Goal: Complete application form

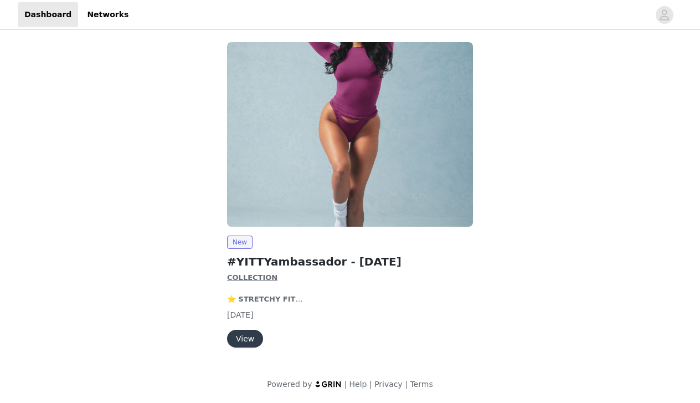
scroll to position [3, 0]
click at [247, 340] on button "View" at bounding box center [245, 339] width 36 height 18
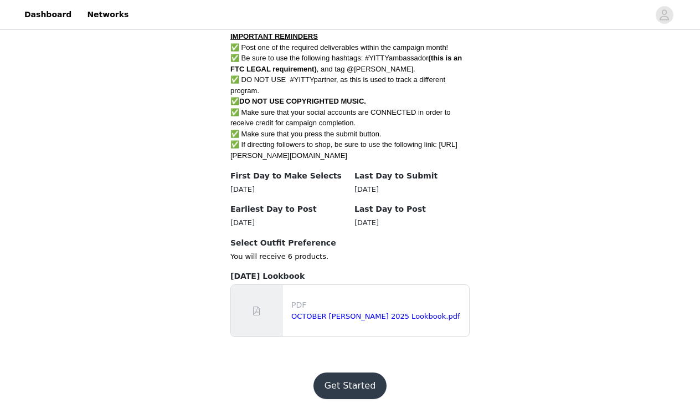
scroll to position [656, 0]
click at [330, 376] on button "Get Started" at bounding box center [351, 386] width 74 height 27
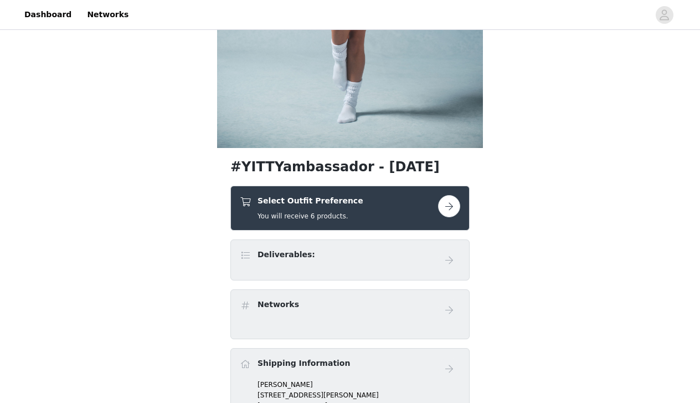
scroll to position [242, 0]
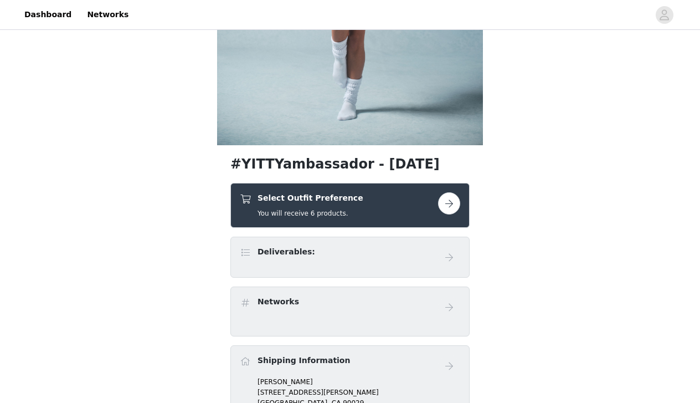
click at [444, 201] on button "button" at bounding box center [449, 203] width 22 height 22
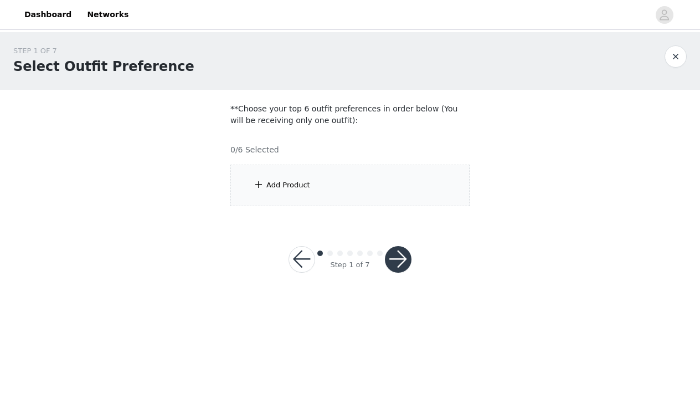
click at [396, 187] on div "Add Product" at bounding box center [349, 186] width 239 height 42
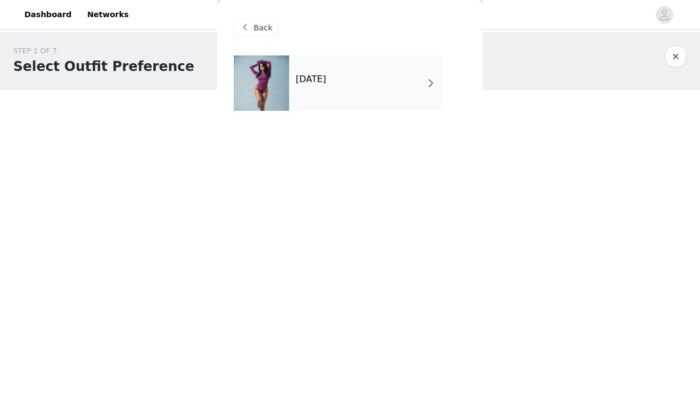
click at [388, 91] on div "[DATE]" at bounding box center [366, 82] width 154 height 55
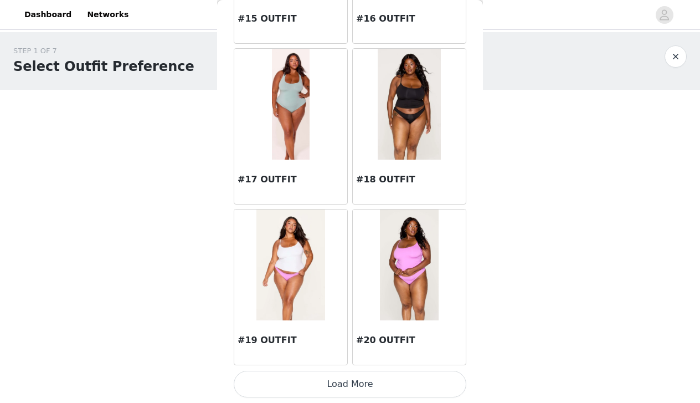
click at [334, 390] on button "Load More" at bounding box center [350, 384] width 233 height 27
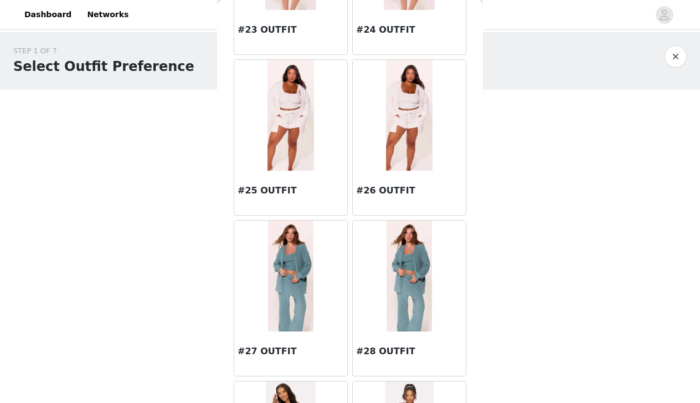
scroll to position [1924, 0]
click at [413, 266] on img at bounding box center [409, 275] width 45 height 111
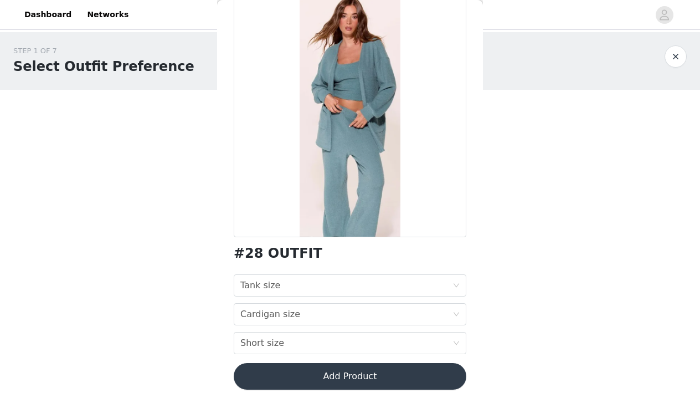
scroll to position [68, 0]
click at [379, 285] on div "Tank size Tank size" at bounding box center [346, 285] width 212 height 21
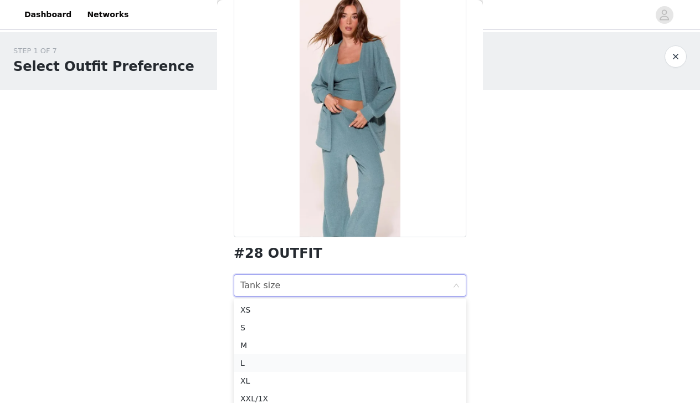
click at [346, 364] on div "L" at bounding box center [349, 363] width 219 height 12
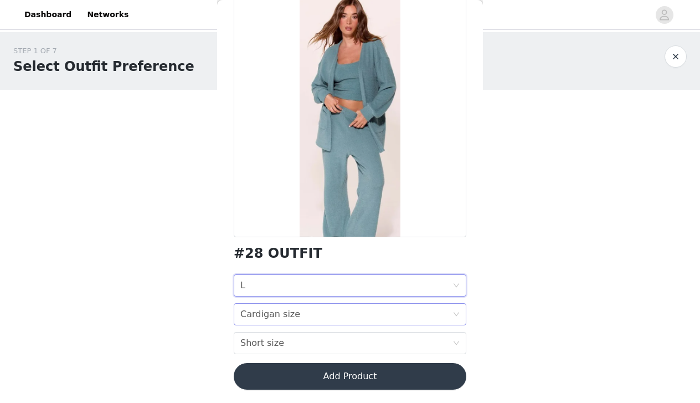
click at [365, 314] on div "Cardigan size Cardigan size" at bounding box center [346, 314] width 212 height 21
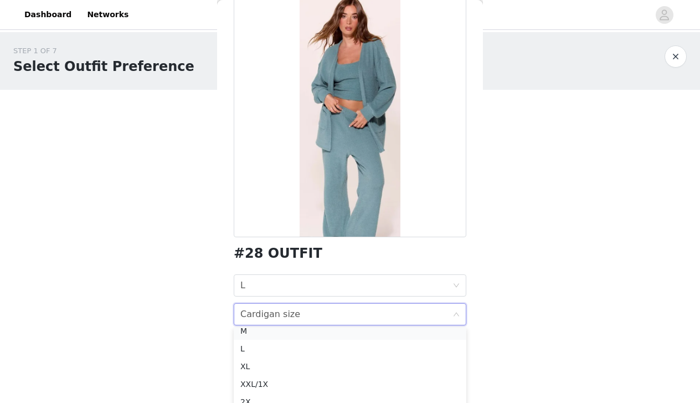
scroll to position [43, 0]
click at [331, 365] on div "XL" at bounding box center [349, 366] width 219 height 12
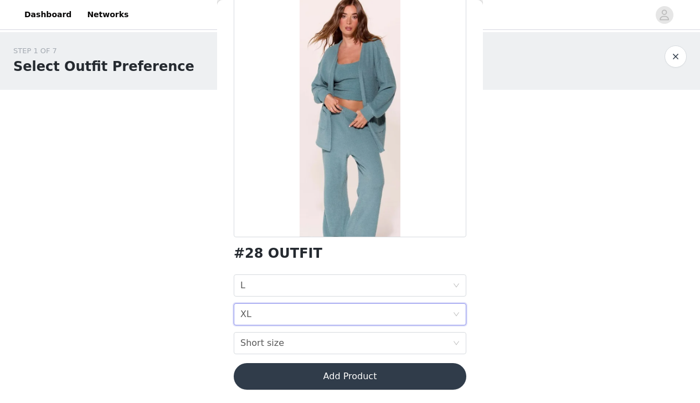
scroll to position [0, 0]
click at [258, 342] on div "Short size" at bounding box center [262, 342] width 44 height 21
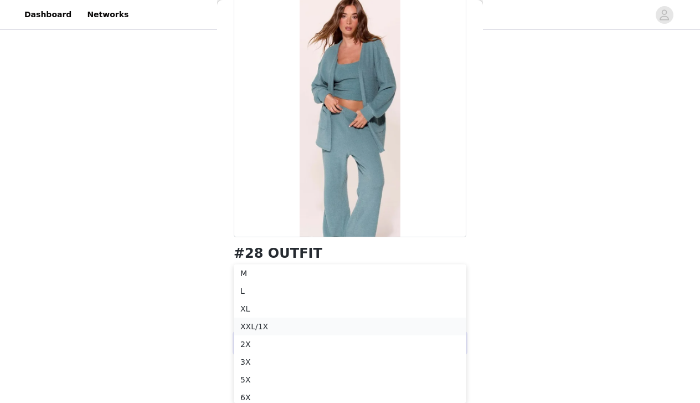
scroll to position [92, 0]
click at [327, 329] on div "XXL/1X" at bounding box center [349, 326] width 219 height 12
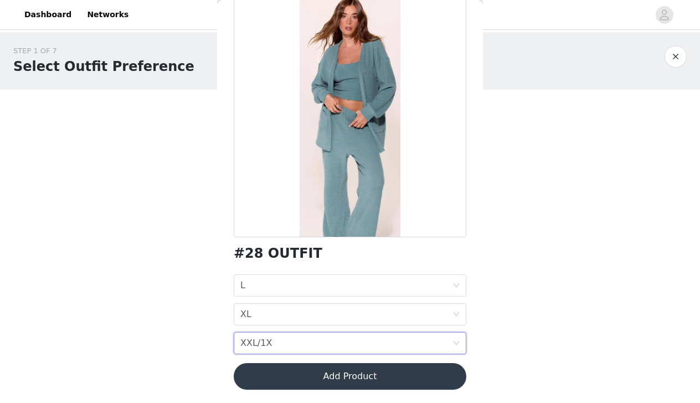
scroll to position [0, 0]
click at [328, 372] on button "Add Product" at bounding box center [350, 376] width 233 height 27
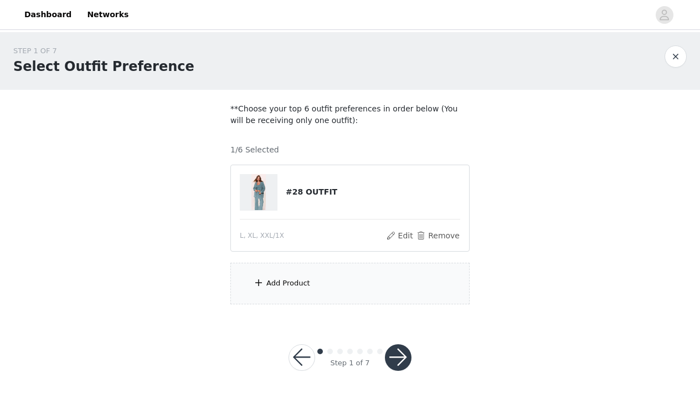
click at [263, 284] on span at bounding box center [258, 282] width 11 height 13
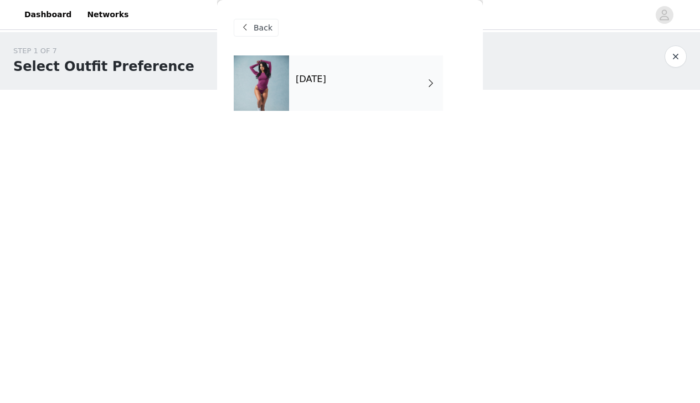
click at [380, 90] on div "[DATE]" at bounding box center [366, 82] width 154 height 55
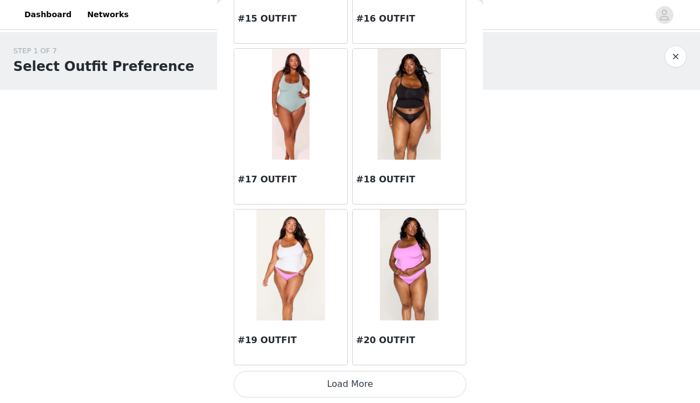
click at [328, 396] on button "Load More" at bounding box center [350, 384] width 233 height 27
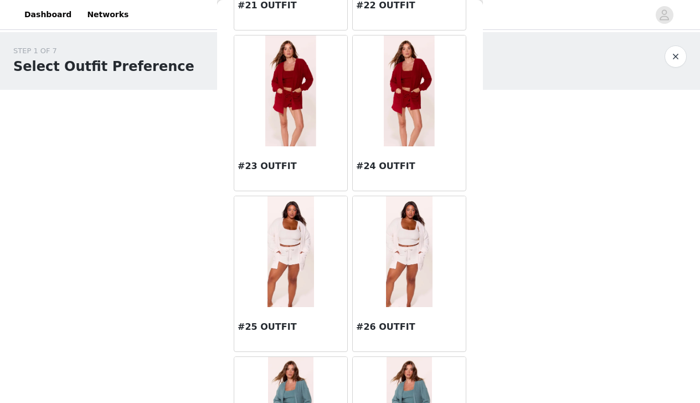
scroll to position [1815, 0]
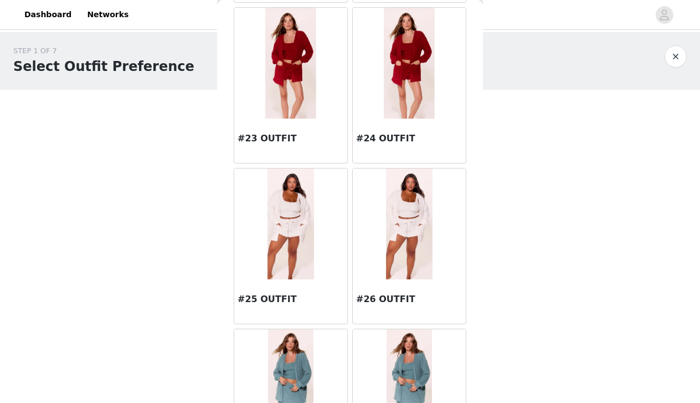
click at [397, 235] on img at bounding box center [409, 223] width 47 height 111
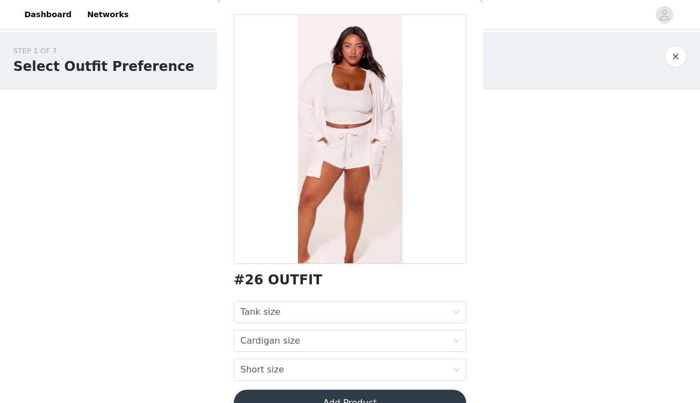
scroll to position [42, 0]
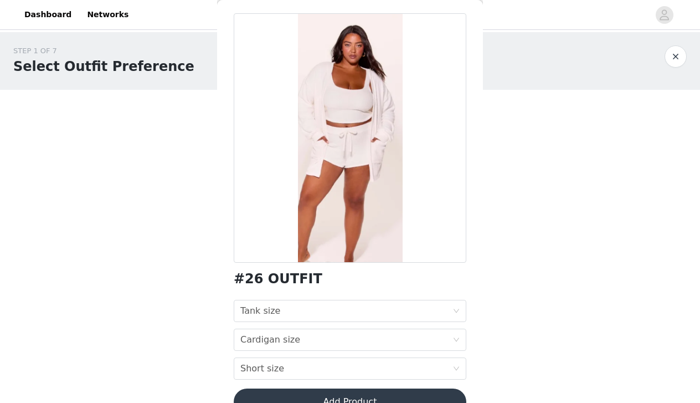
click at [375, 299] on div "#26 OUTFIT Tank size Tank size Cardigan size Cardigan size Short size Short siz…" at bounding box center [350, 220] width 233 height 415
click at [372, 312] on div "Tank size Tank size" at bounding box center [346, 310] width 212 height 21
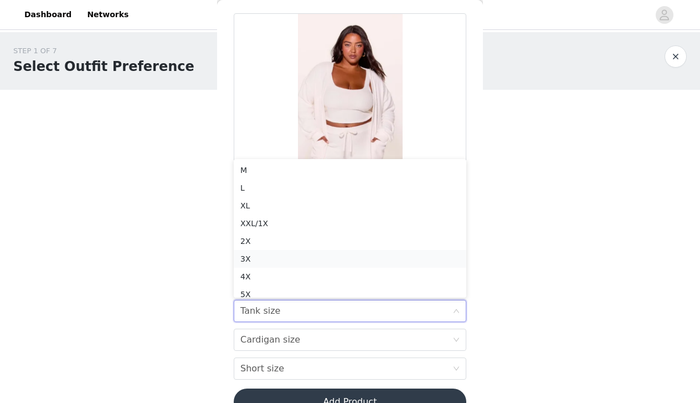
scroll to position [6, 0]
click at [351, 179] on div "L" at bounding box center [349, 182] width 219 height 12
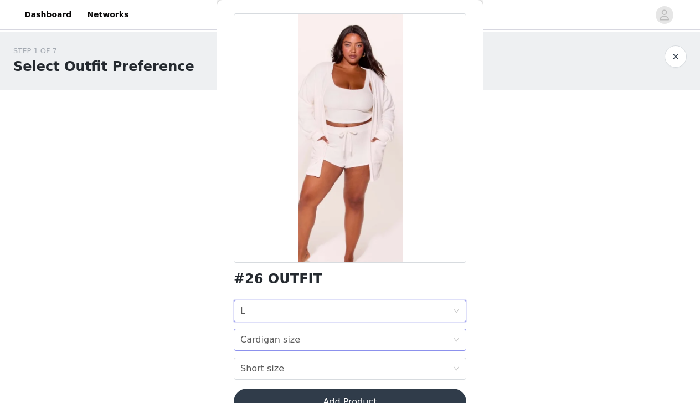
click at [310, 334] on div "Cardigan size Cardigan size" at bounding box center [346, 339] width 212 height 21
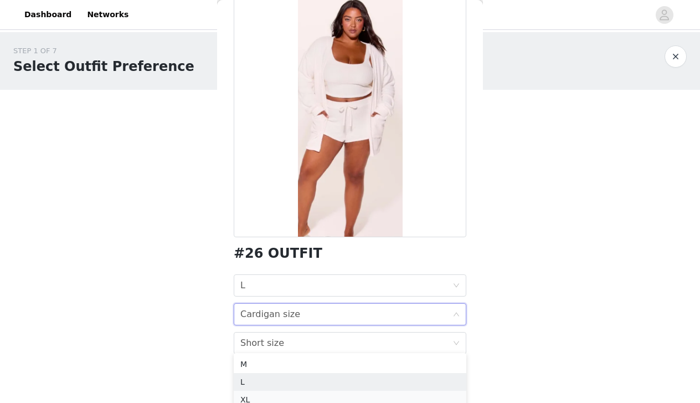
scroll to position [68, 0]
click at [259, 395] on div "XL" at bounding box center [349, 399] width 219 height 12
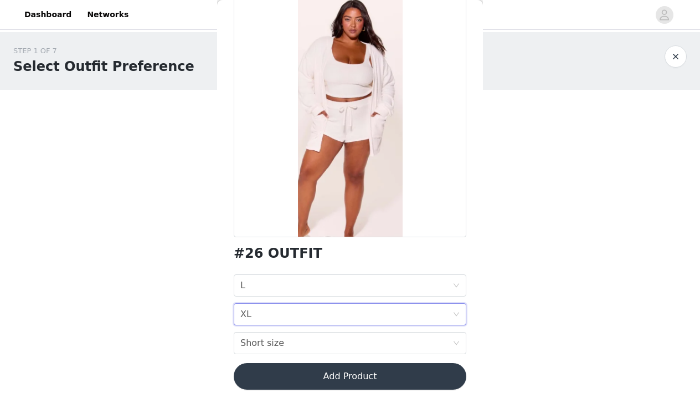
click at [458, 313] on icon "icon: down" at bounding box center [456, 314] width 7 height 7
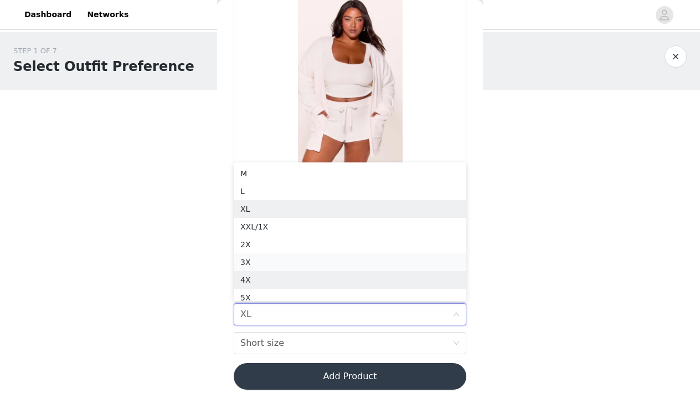
scroll to position [6, 0]
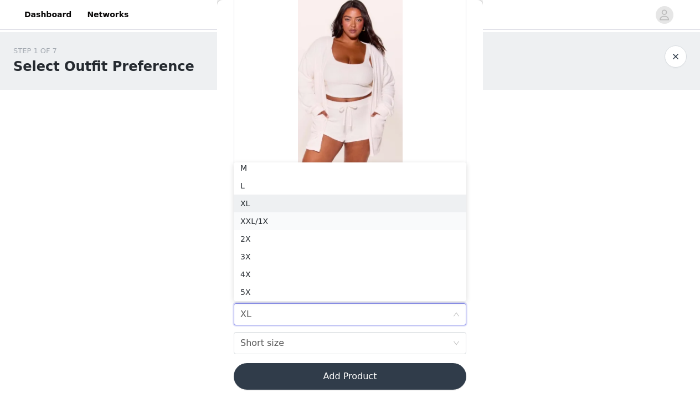
click at [406, 222] on div "XXL/1X" at bounding box center [349, 221] width 219 height 12
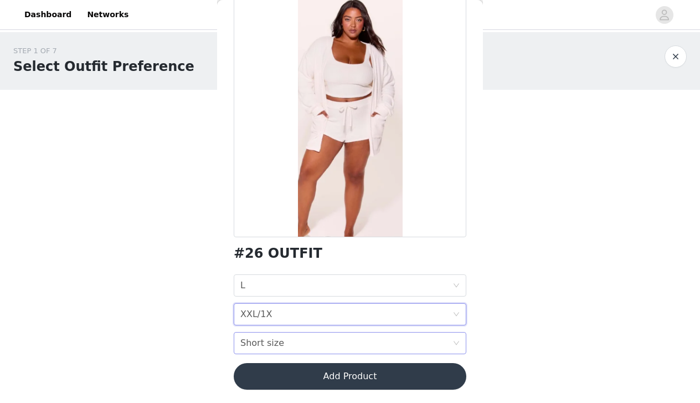
click at [460, 345] on div "Short size Short size" at bounding box center [350, 343] width 233 height 22
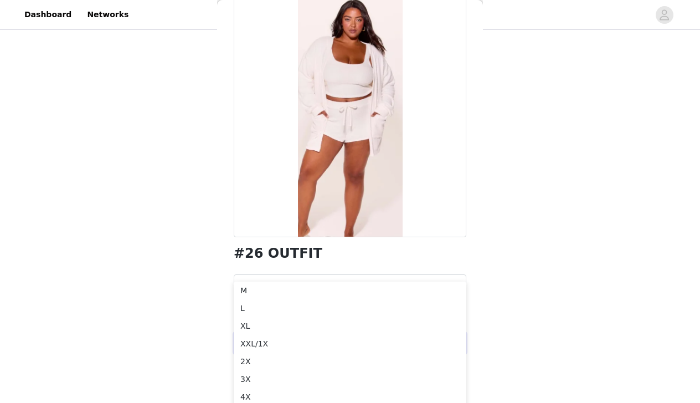
scroll to position [82, 0]
click at [314, 340] on div "XXL/1X" at bounding box center [349, 336] width 219 height 12
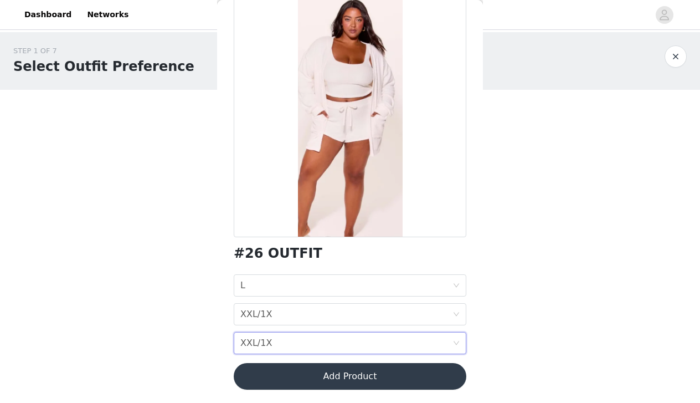
scroll to position [0, 0]
click at [365, 377] on button "Add Product" at bounding box center [350, 376] width 233 height 27
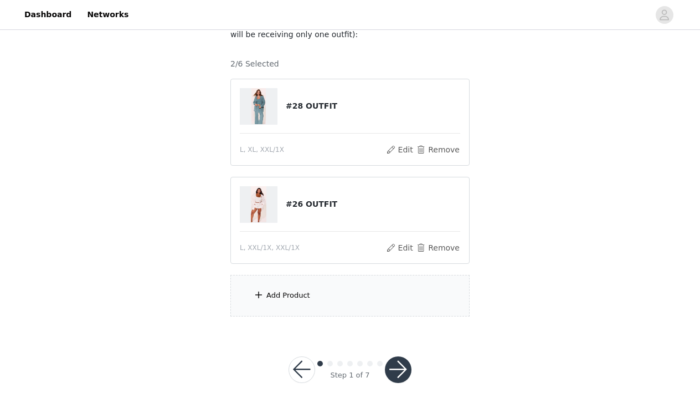
scroll to position [89, 0]
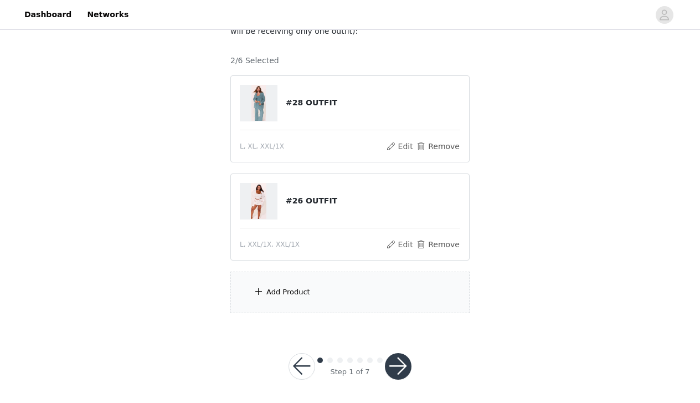
click at [358, 302] on div "Add Product" at bounding box center [349, 292] width 239 height 42
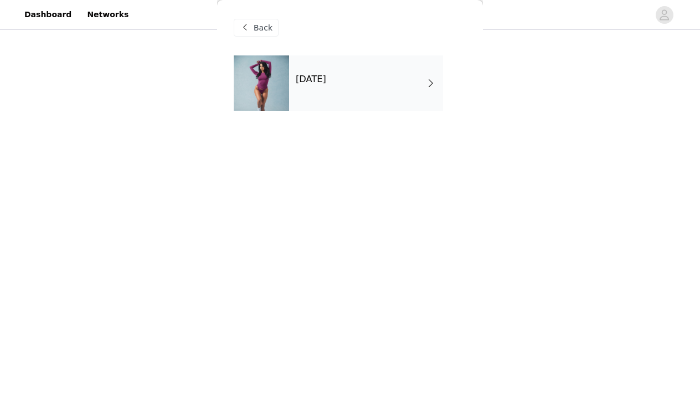
click at [394, 60] on div "[DATE]" at bounding box center [366, 82] width 154 height 55
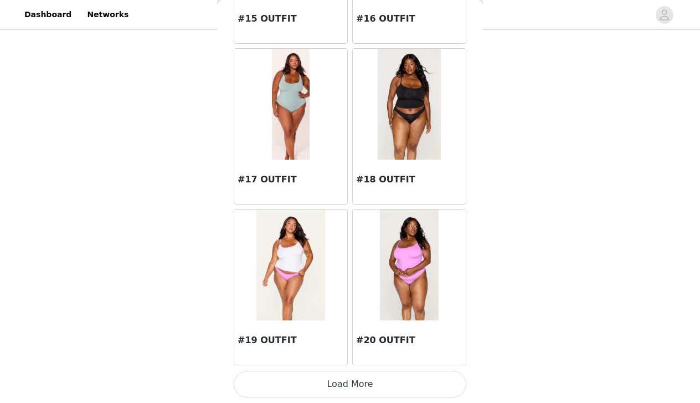
scroll to position [83, 0]
click at [315, 377] on button "Load More" at bounding box center [350, 384] width 233 height 27
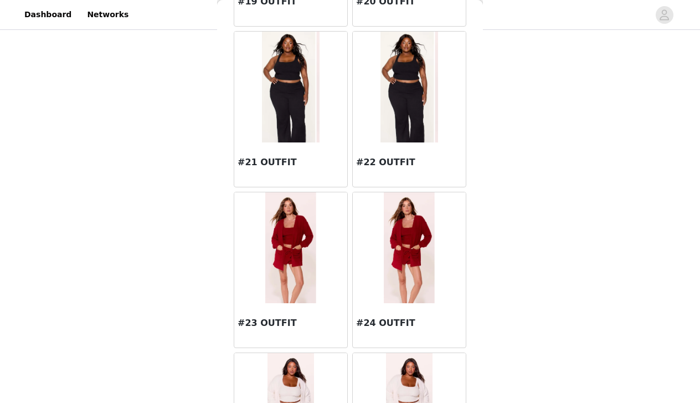
scroll to position [1646, 0]
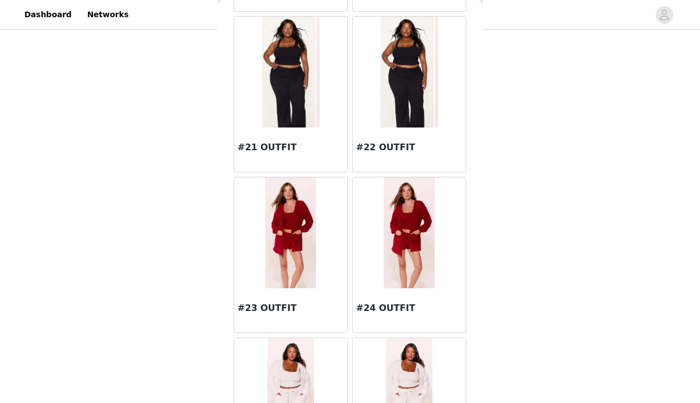
click at [392, 275] on img at bounding box center [409, 232] width 50 height 111
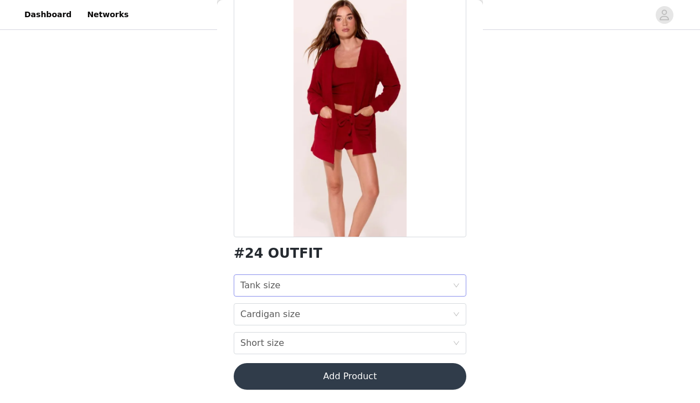
scroll to position [92, 0]
click at [366, 275] on div "Tank size Tank size" at bounding box center [346, 285] width 212 height 21
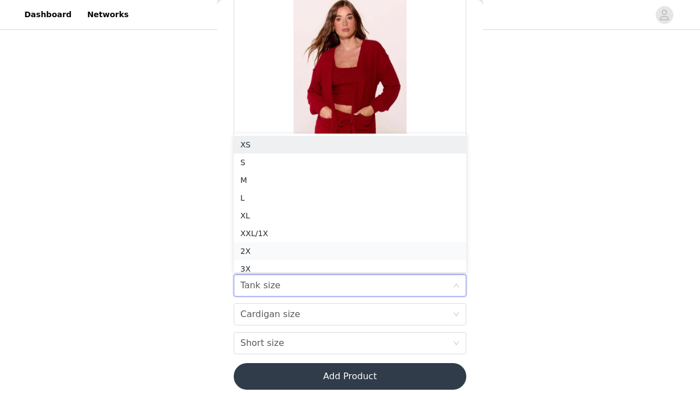
scroll to position [6, 0]
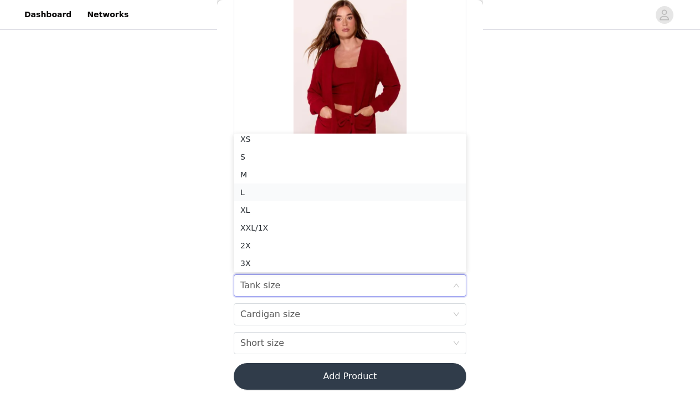
click at [322, 184] on li "L" at bounding box center [350, 192] width 233 height 18
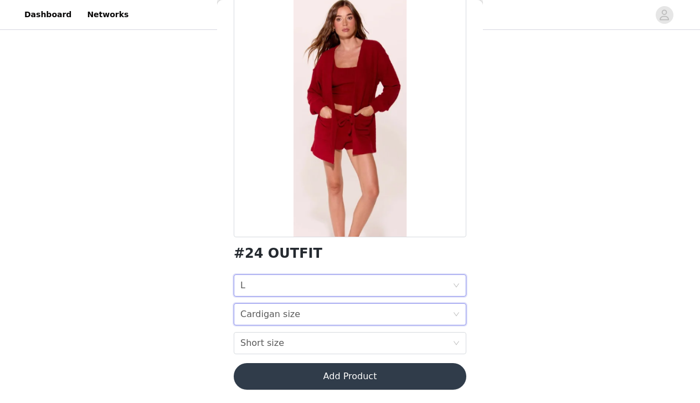
click at [301, 305] on div "Cardigan size Cardigan size" at bounding box center [346, 314] width 212 height 21
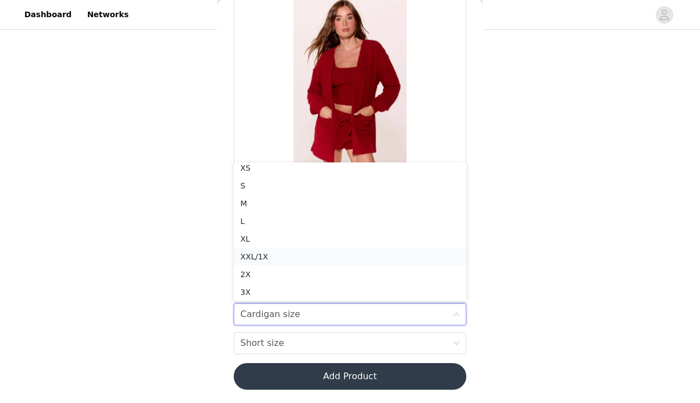
click at [286, 250] on div "XXL/1X" at bounding box center [349, 256] width 219 height 12
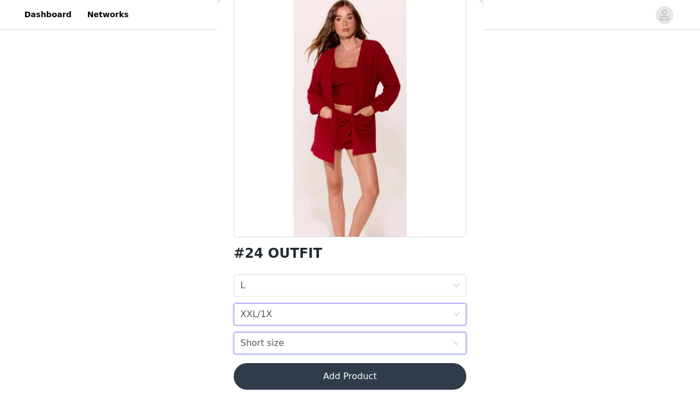
click at [289, 343] on div "Short size Short size" at bounding box center [346, 342] width 212 height 21
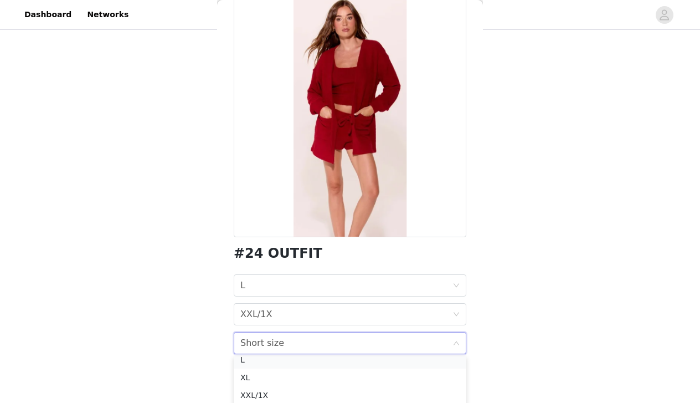
scroll to position [55, 0]
click at [302, 397] on div "XXL/1X" at bounding box center [349, 400] width 219 height 12
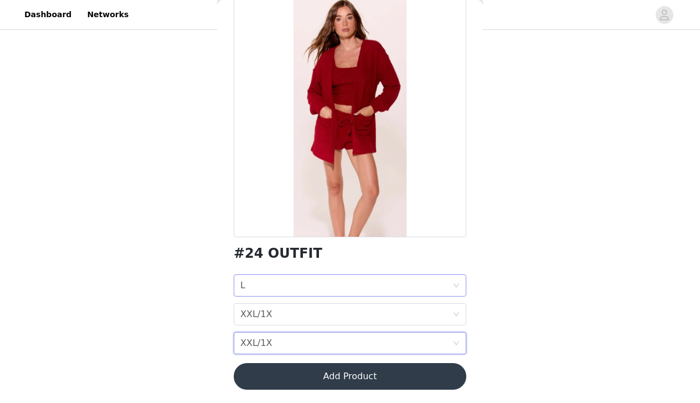
scroll to position [68, 0]
click at [338, 374] on button "Add Product" at bounding box center [350, 376] width 233 height 27
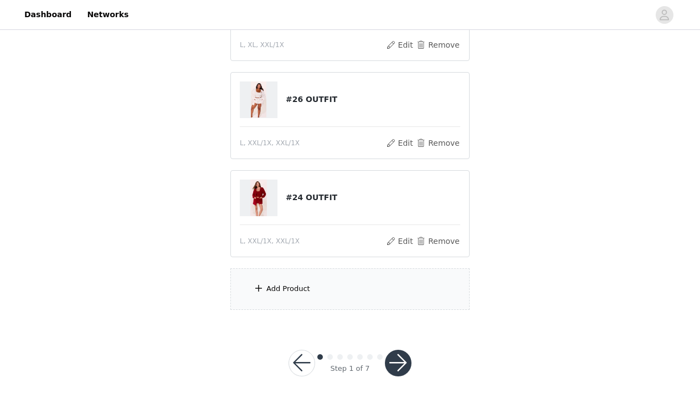
scroll to position [190, 0]
click at [375, 277] on div "Add Product" at bounding box center [349, 290] width 239 height 42
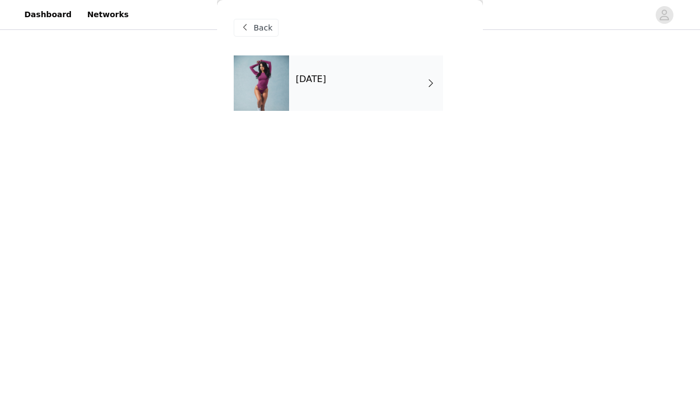
click at [373, 88] on div "[DATE]" at bounding box center [366, 82] width 154 height 55
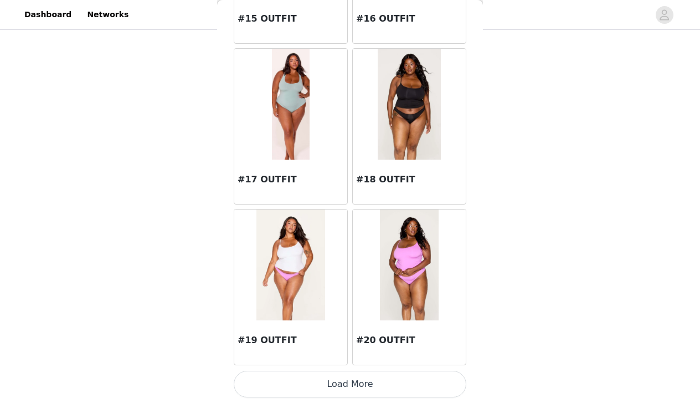
click at [404, 141] on img at bounding box center [410, 104] width 64 height 111
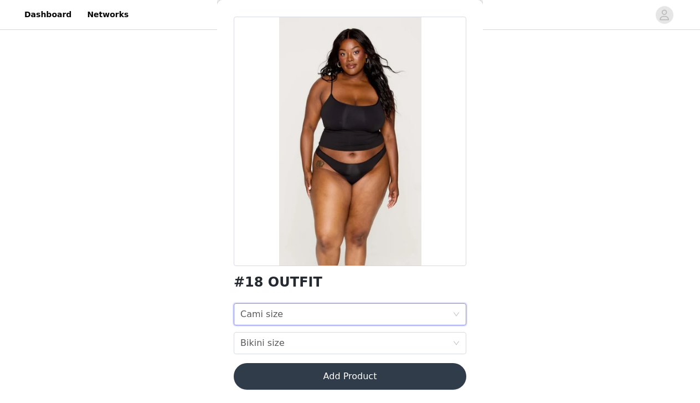
click at [295, 312] on div "Cami size Cami size" at bounding box center [346, 314] width 212 height 21
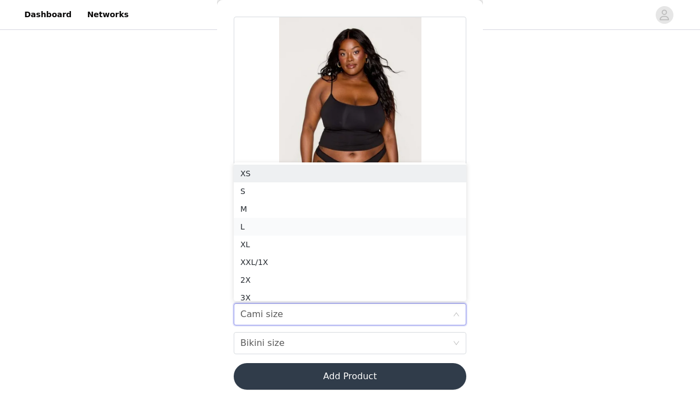
scroll to position [6, 0]
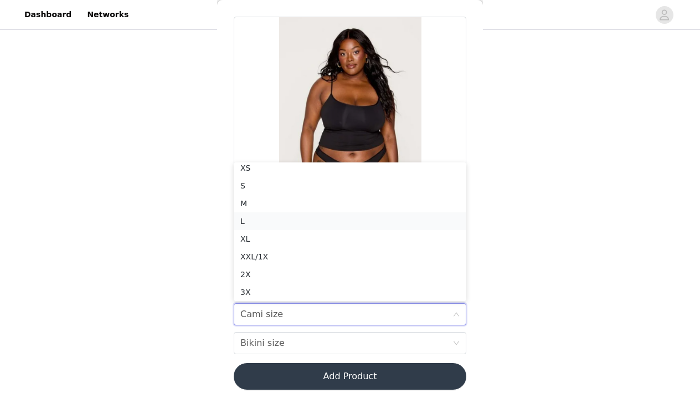
click at [287, 217] on div "L" at bounding box center [349, 221] width 219 height 12
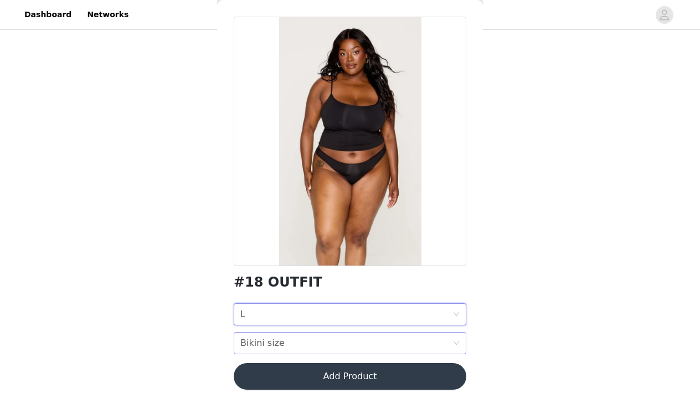
scroll to position [190, 0]
click at [264, 336] on div "Bikini size" at bounding box center [262, 342] width 44 height 21
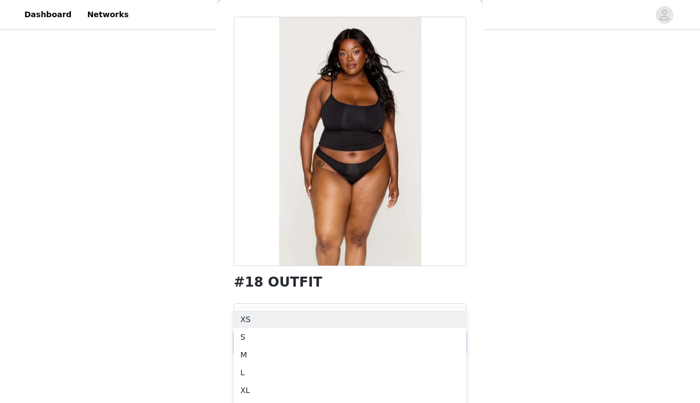
scroll to position [272, 0]
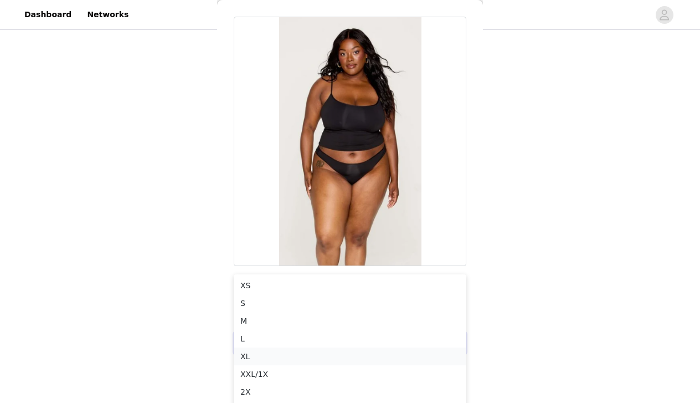
click at [255, 347] on li "XL" at bounding box center [350, 356] width 233 height 18
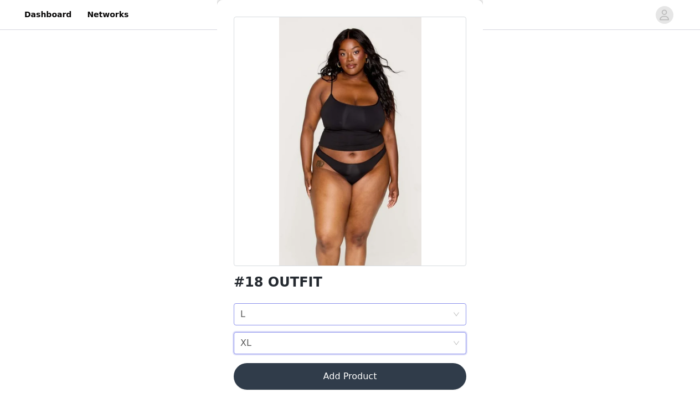
scroll to position [190, 0]
click at [306, 375] on button "Add Product" at bounding box center [350, 376] width 233 height 27
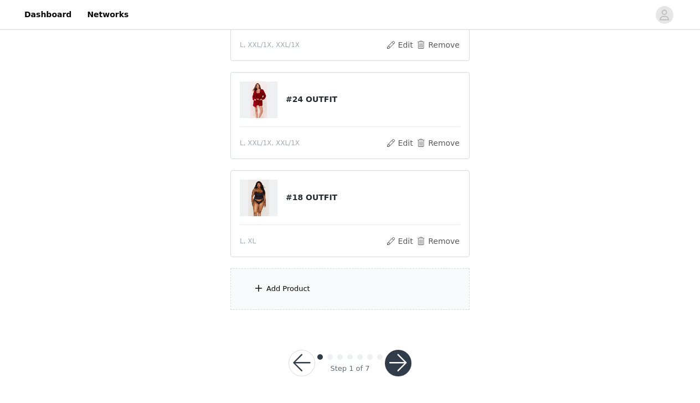
click at [322, 298] on div "Add Product" at bounding box center [349, 289] width 239 height 42
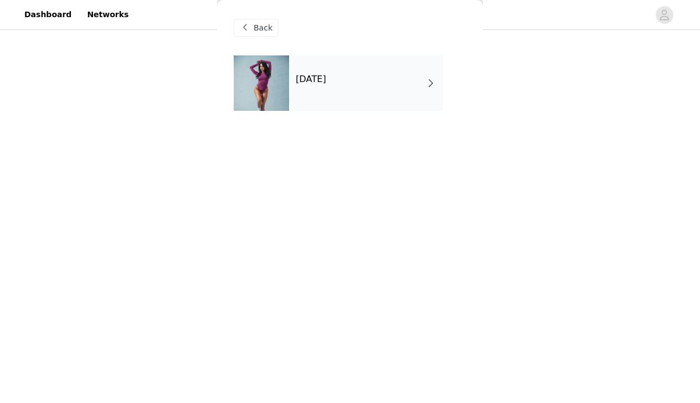
click at [349, 97] on div "[DATE]" at bounding box center [366, 82] width 154 height 55
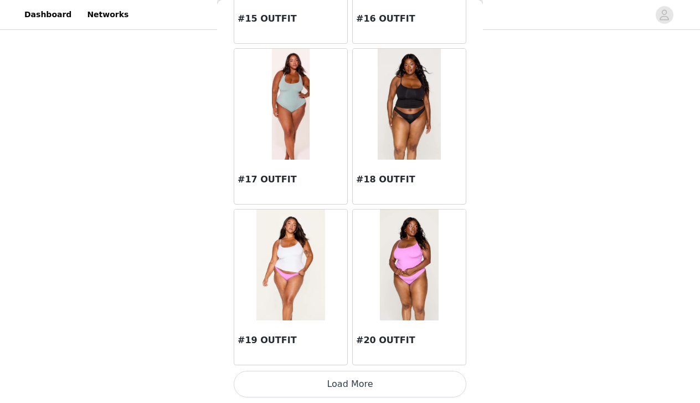
click at [285, 382] on button "Load More" at bounding box center [350, 384] width 233 height 27
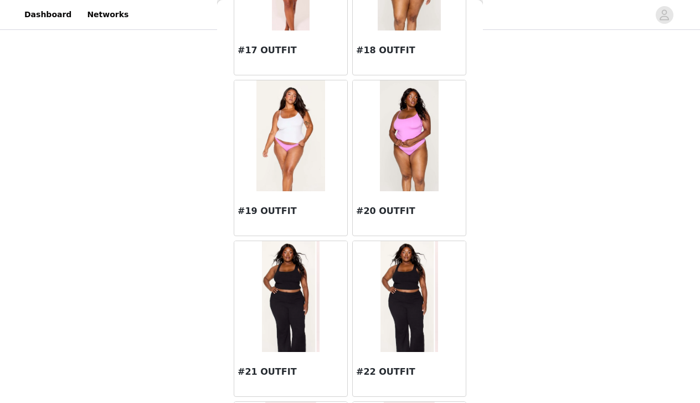
scroll to position [1499, 0]
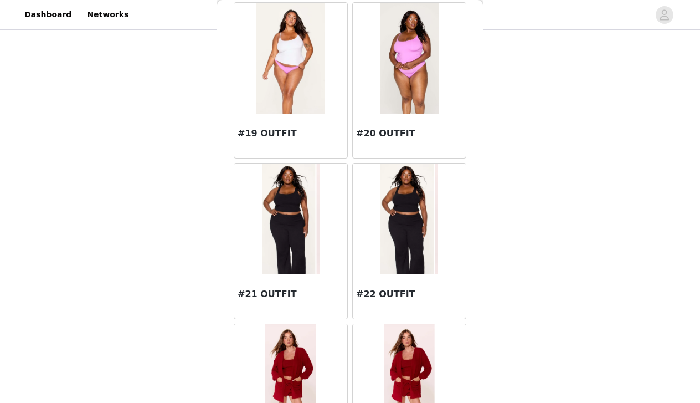
click at [407, 213] on img at bounding box center [410, 218] width 58 height 111
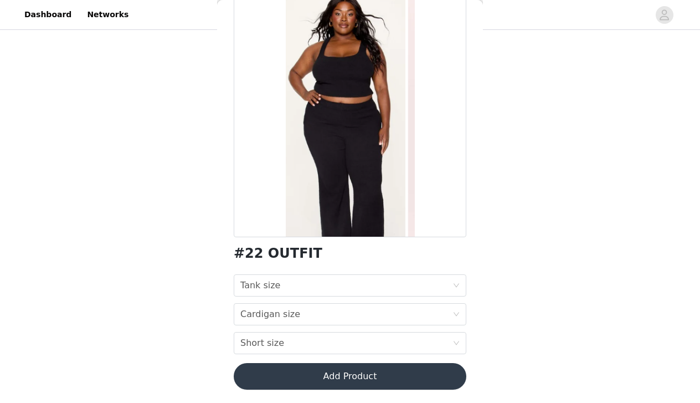
scroll to position [68, 0]
click at [356, 281] on div "Tank size Tank size" at bounding box center [346, 285] width 212 height 21
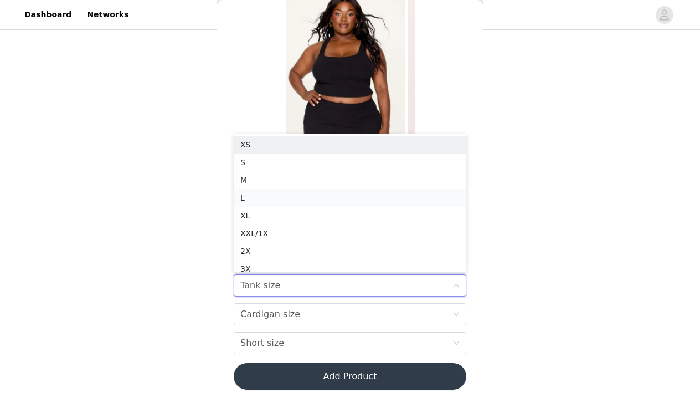
scroll to position [6, 0]
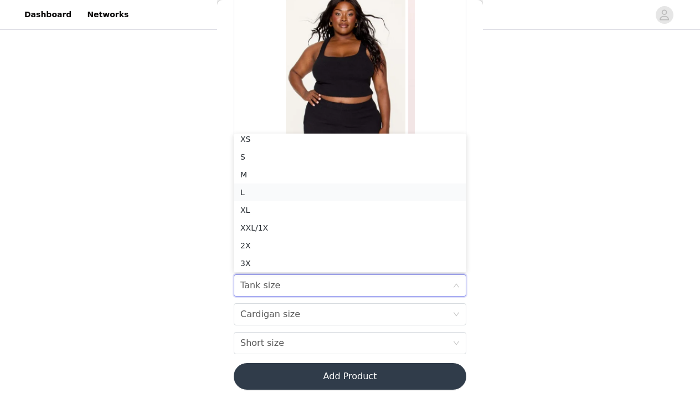
click at [292, 193] on div "L" at bounding box center [349, 192] width 219 height 12
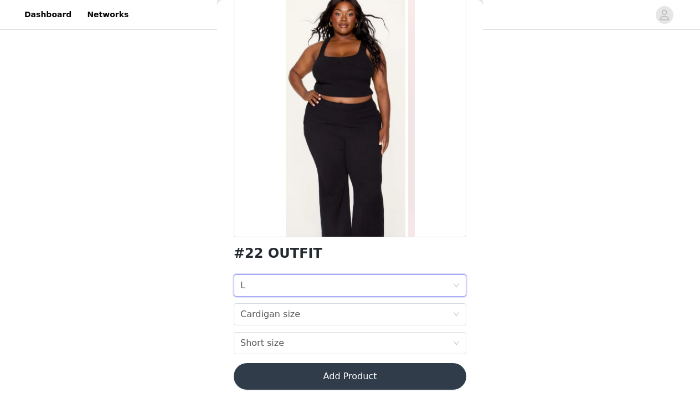
scroll to position [288, 0]
click at [325, 286] on div "Tank size L" at bounding box center [346, 285] width 212 height 21
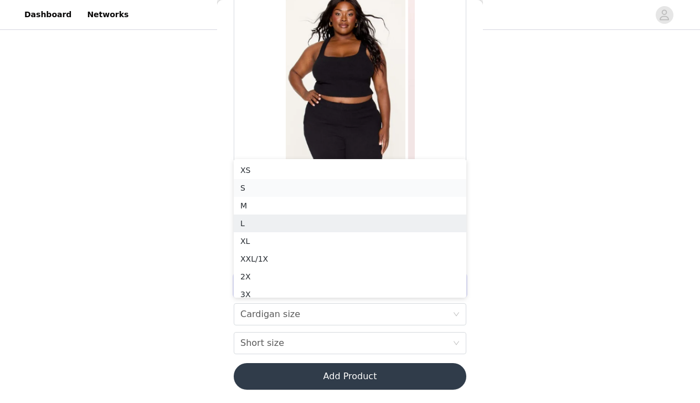
scroll to position [254, 0]
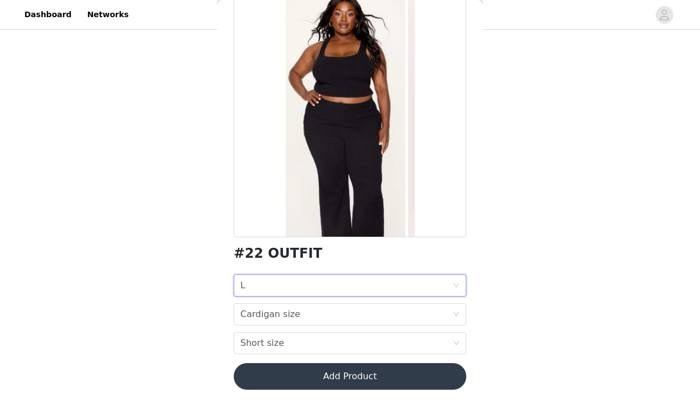
click at [541, 253] on div "STEP 1 OF 7 Select Outfit Preference **Choose your top 6 outfit preferences in …" at bounding box center [350, 67] width 700 height 579
click at [379, 310] on div "Cardigan size Cardigan size" at bounding box center [346, 314] width 212 height 21
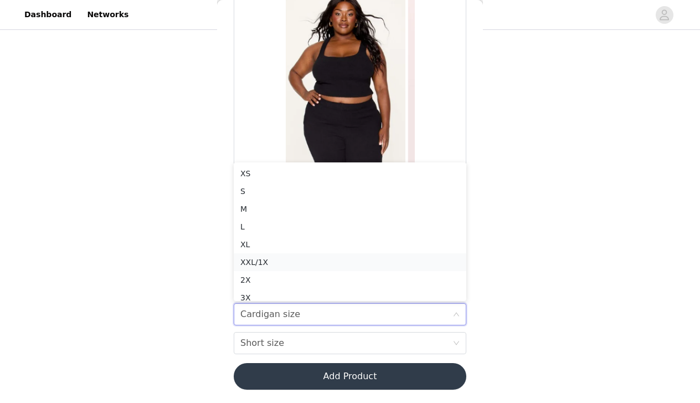
scroll to position [6, 0]
click at [345, 251] on div "XXL/1X" at bounding box center [349, 256] width 219 height 12
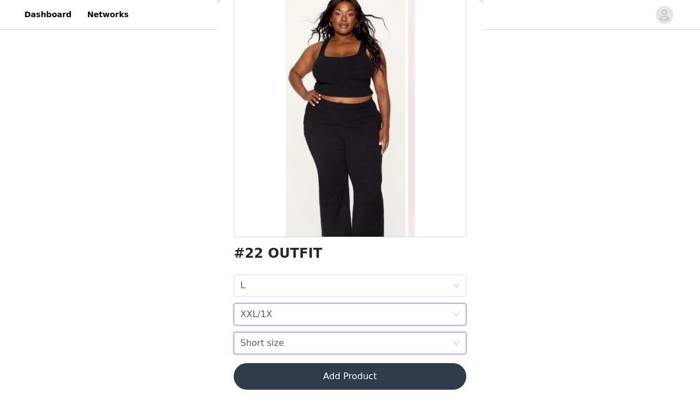
click at [299, 336] on div "Short size Short size" at bounding box center [346, 342] width 212 height 21
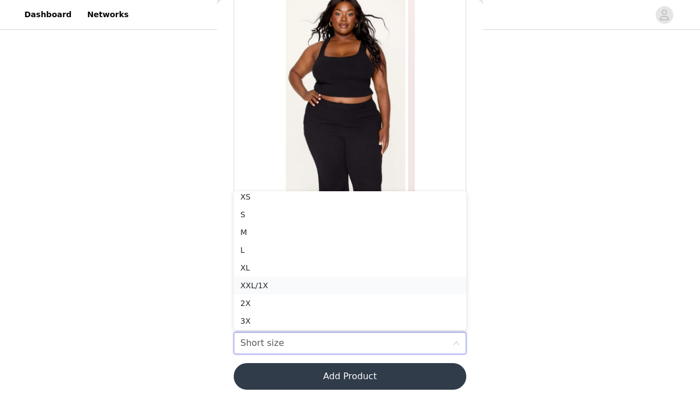
click at [290, 285] on div "XXL/1X" at bounding box center [349, 285] width 219 height 12
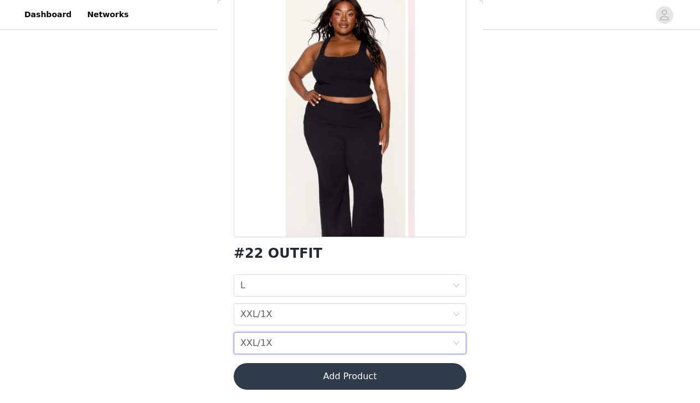
click at [290, 373] on button "Add Product" at bounding box center [350, 376] width 233 height 27
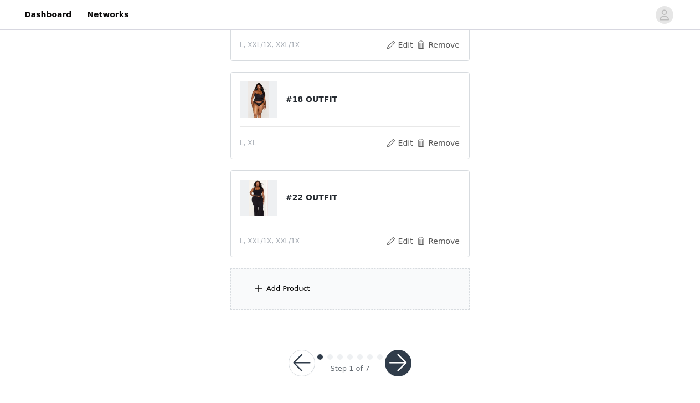
scroll to position [386, 0]
click at [321, 301] on div "Add Product" at bounding box center [349, 290] width 239 height 42
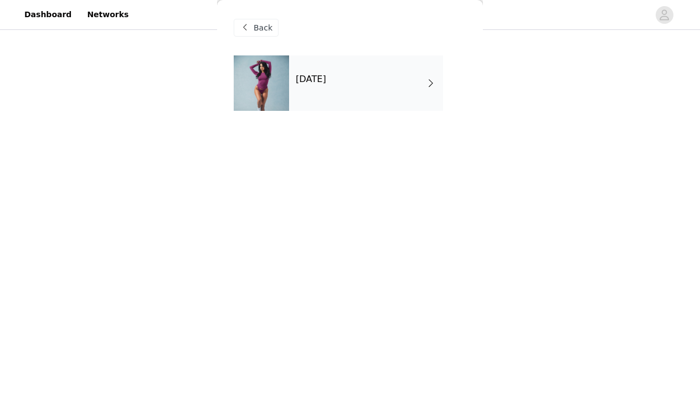
click at [326, 74] on h4 "[DATE]" at bounding box center [311, 79] width 30 height 10
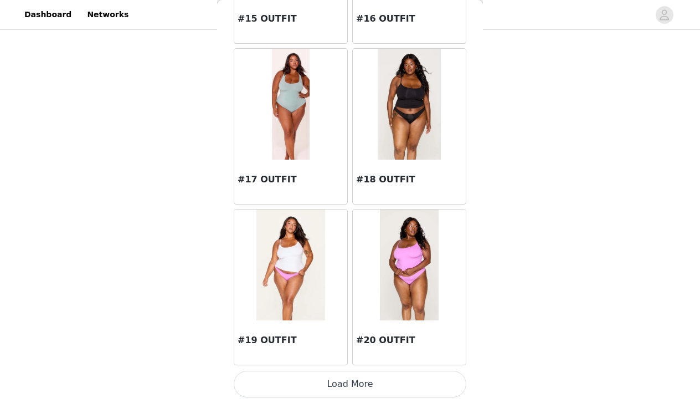
scroll to position [1292, 0]
click at [302, 382] on button "Load More" at bounding box center [350, 384] width 233 height 27
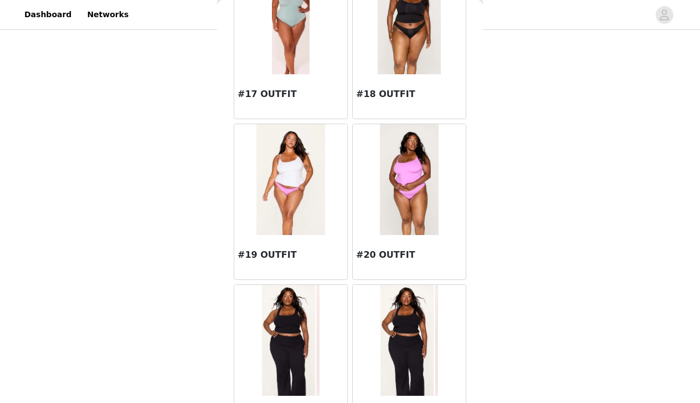
scroll to position [1364, 0]
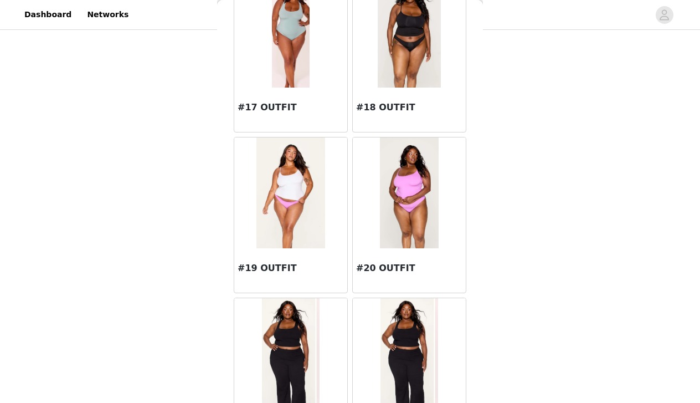
click at [281, 338] on img at bounding box center [291, 353] width 58 height 111
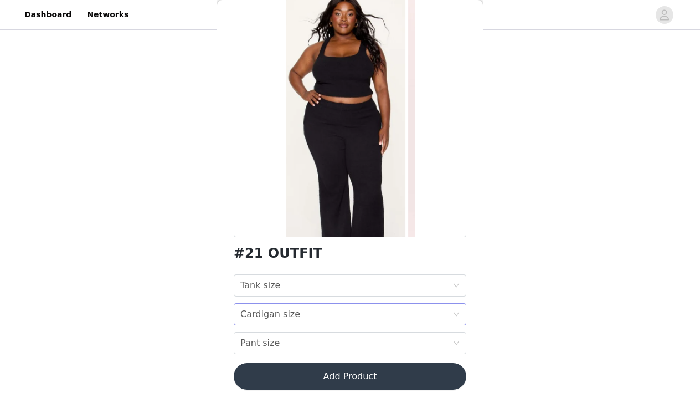
scroll to position [68, 0]
click at [323, 286] on div "Tank size Tank size" at bounding box center [346, 285] width 212 height 21
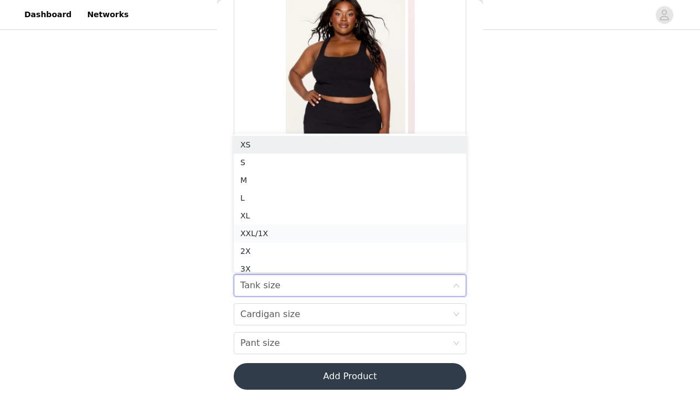
scroll to position [6, 0]
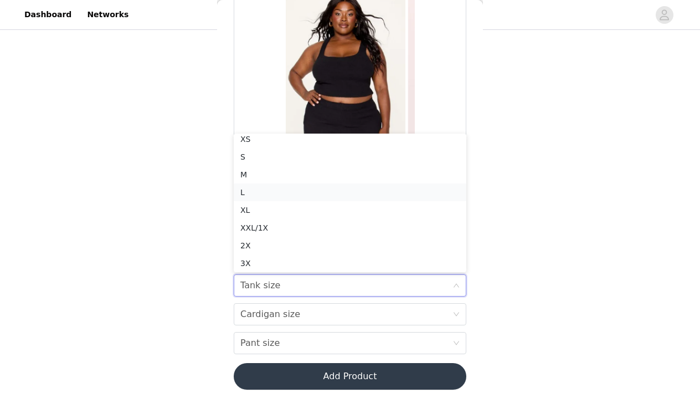
click at [305, 186] on div "L" at bounding box center [349, 192] width 219 height 12
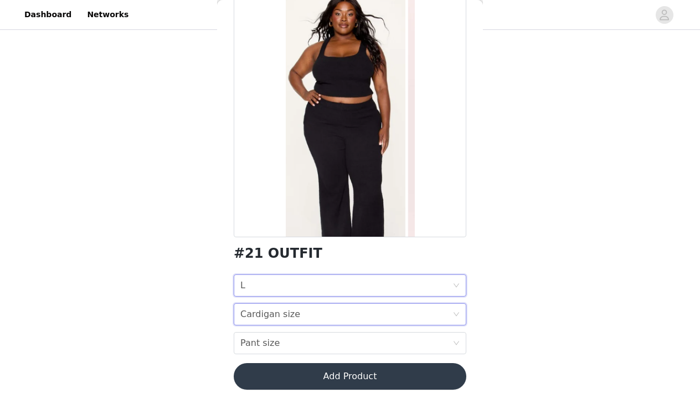
click at [274, 307] on div "Cardigan size" at bounding box center [270, 314] width 60 height 21
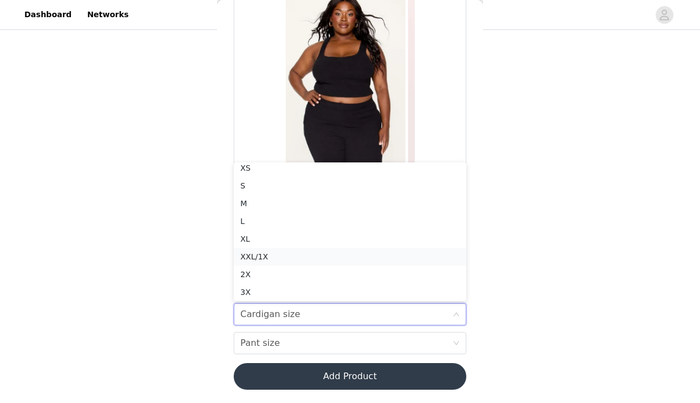
click at [275, 250] on li "XXL/1X" at bounding box center [350, 257] width 233 height 18
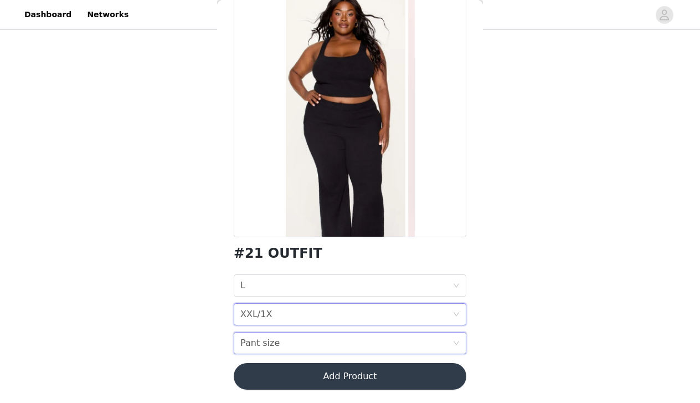
click at [269, 343] on div "Pant size" at bounding box center [259, 342] width 39 height 21
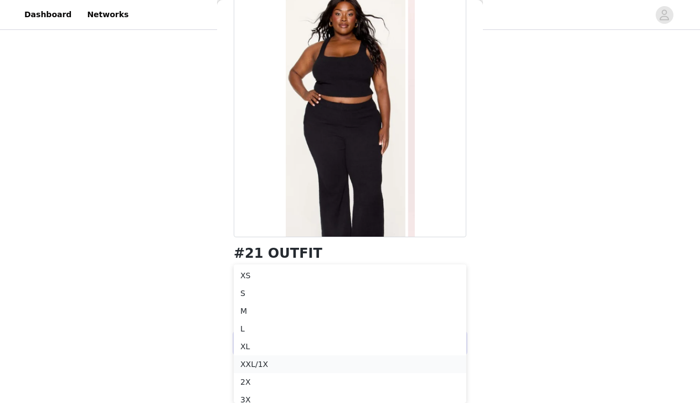
click at [269, 361] on div "XXL/1X" at bounding box center [349, 364] width 219 height 12
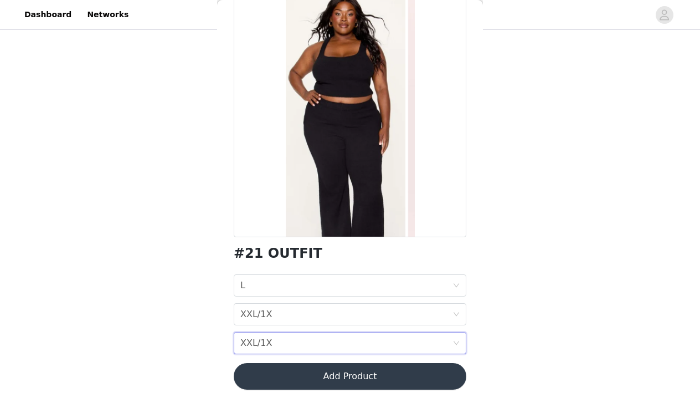
scroll to position [386, 0]
click at [293, 381] on button "Add Product" at bounding box center [350, 376] width 233 height 27
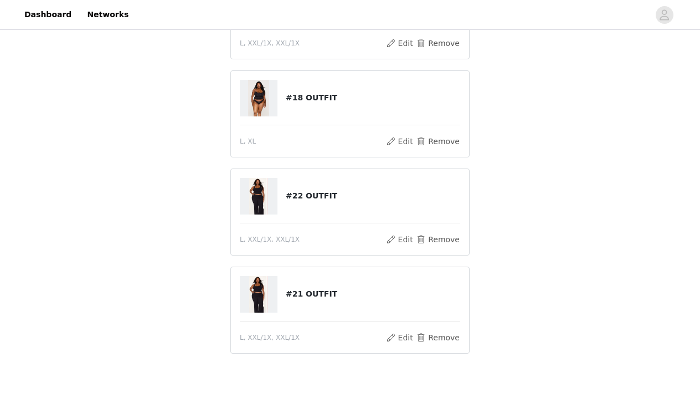
scroll to position [356, 0]
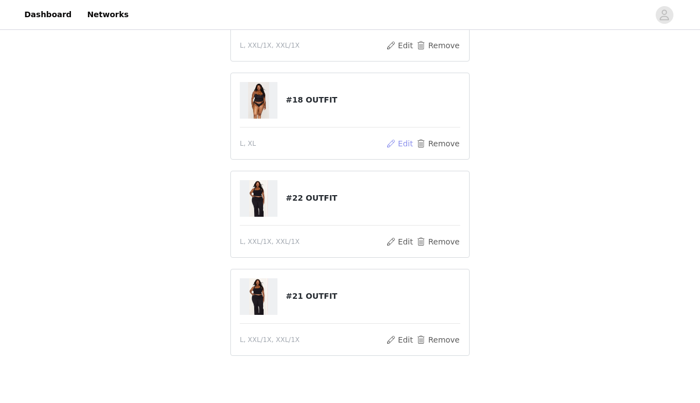
click at [402, 145] on button "Edit" at bounding box center [400, 143] width 28 height 13
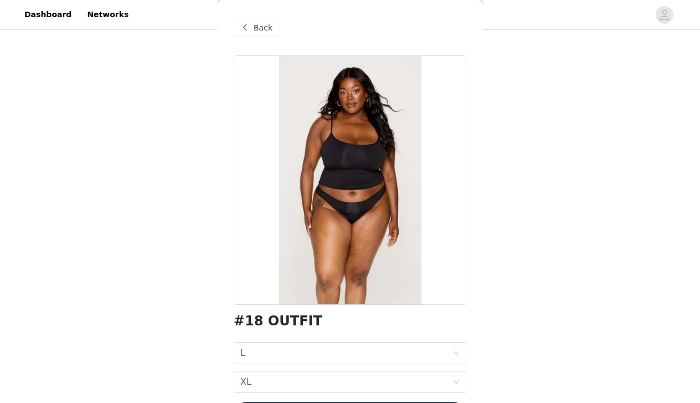
scroll to position [0, 0]
click at [261, 28] on span "Back" at bounding box center [263, 28] width 19 height 12
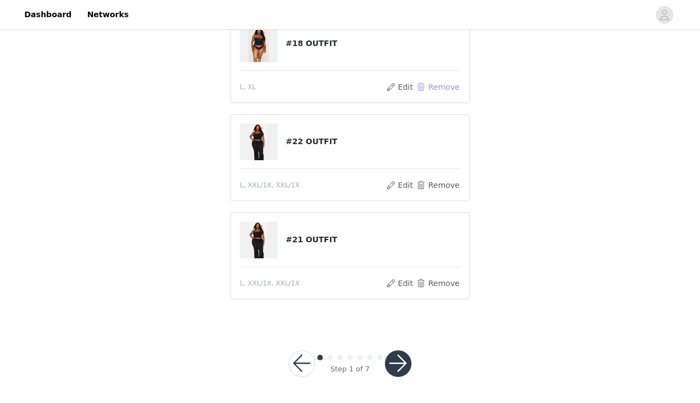
click at [447, 85] on button "Remove" at bounding box center [438, 86] width 44 height 13
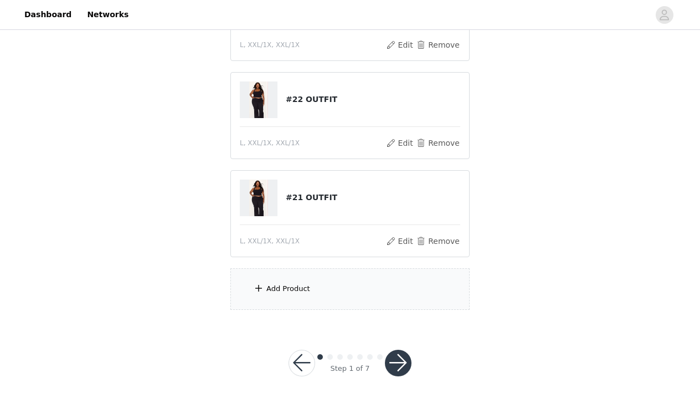
scroll to position [386, 0]
click at [304, 285] on div "Add Product" at bounding box center [288, 289] width 44 height 11
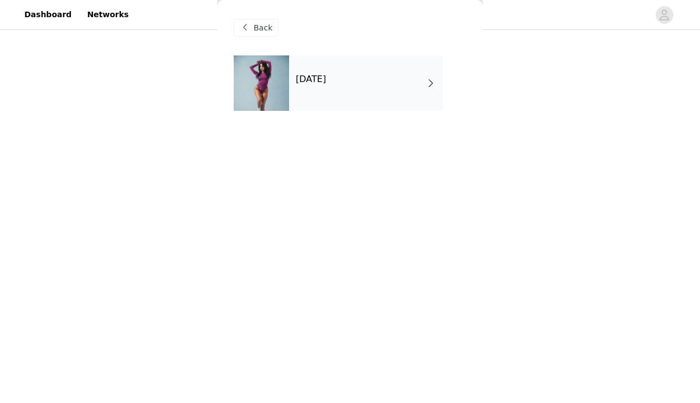
click at [349, 86] on div "[DATE]" at bounding box center [366, 82] width 154 height 55
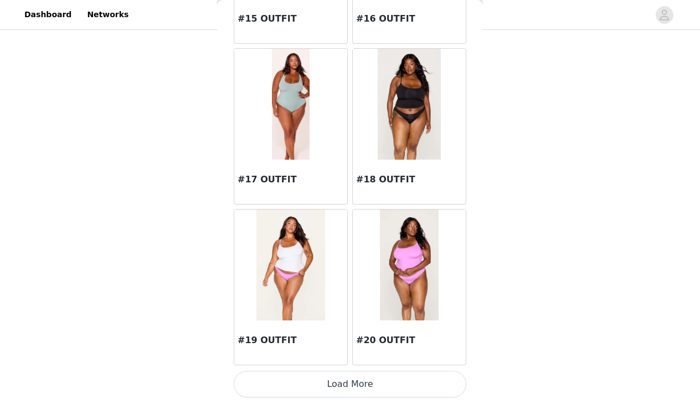
click at [300, 374] on button "Load More" at bounding box center [350, 384] width 233 height 27
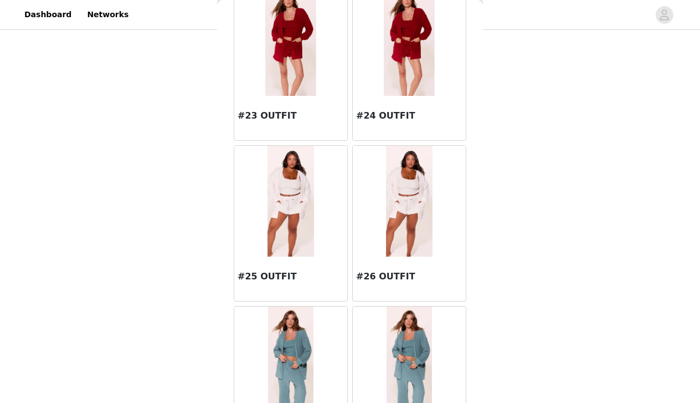
scroll to position [1967, 0]
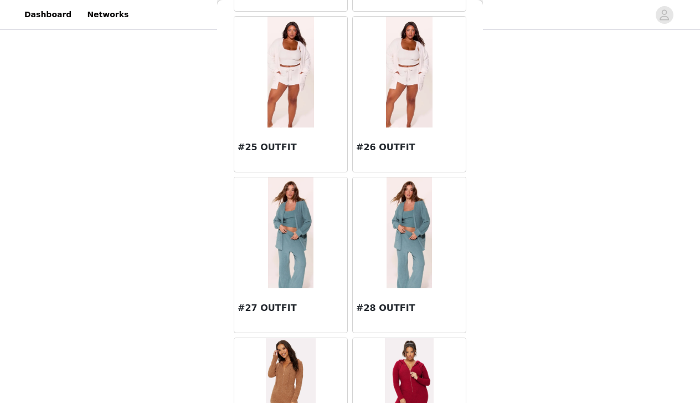
click at [288, 247] on img at bounding box center [290, 232] width 45 height 111
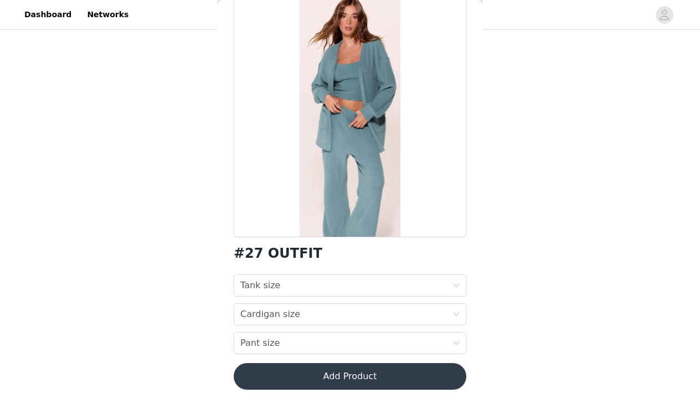
scroll to position [68, 0]
click at [296, 283] on div "Tank size Tank size" at bounding box center [346, 285] width 212 height 21
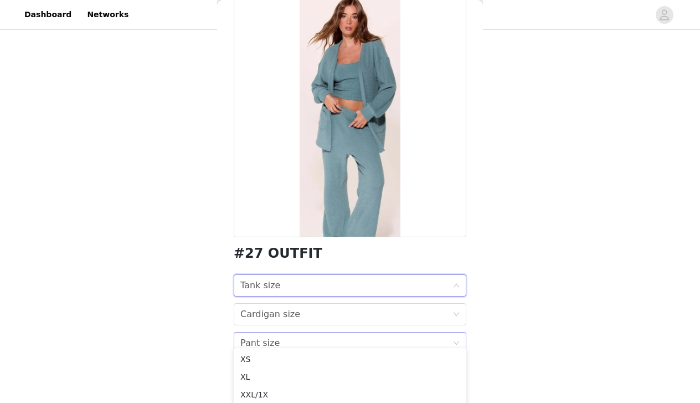
scroll to position [367, 0]
click at [260, 350] on div "XL" at bounding box center [349, 346] width 219 height 12
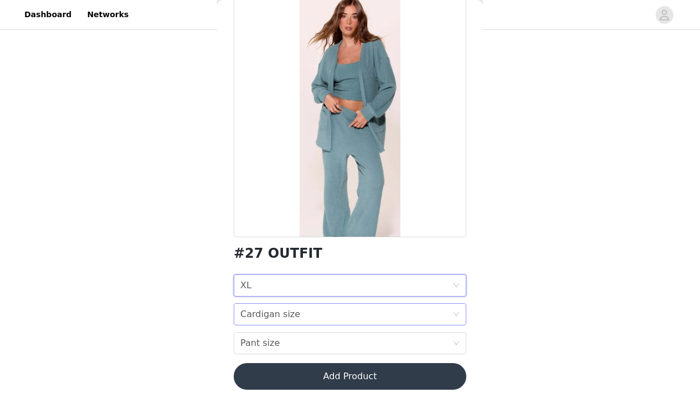
click at [273, 318] on div "Cardigan size" at bounding box center [270, 314] width 60 height 21
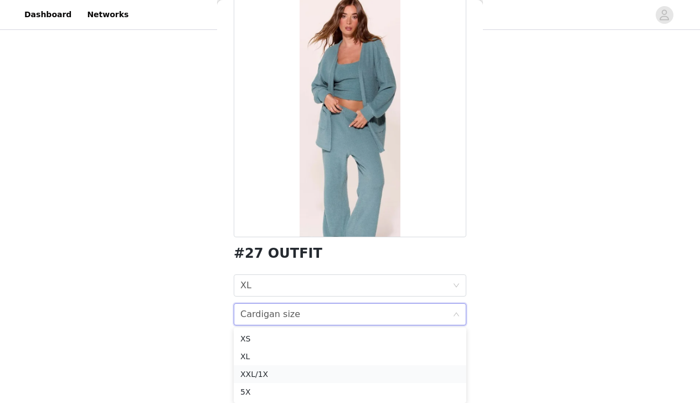
click at [261, 374] on div "XXL/1X" at bounding box center [349, 374] width 219 height 12
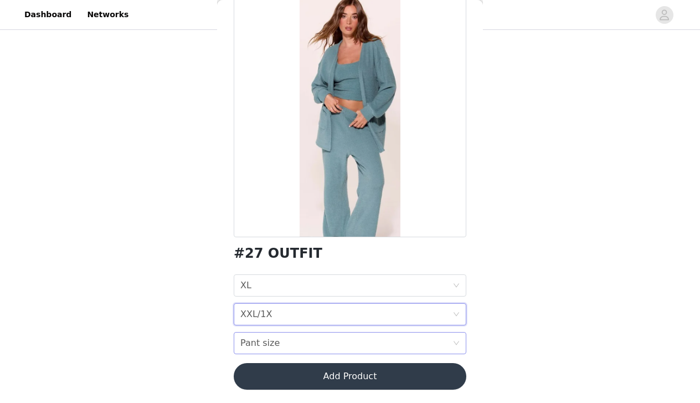
click at [278, 340] on div "Pant size Pant size" at bounding box center [346, 342] width 212 height 21
click at [286, 304] on div "XXL/1X" at bounding box center [349, 301] width 219 height 12
click at [271, 381] on button "Add Product" at bounding box center [350, 376] width 233 height 27
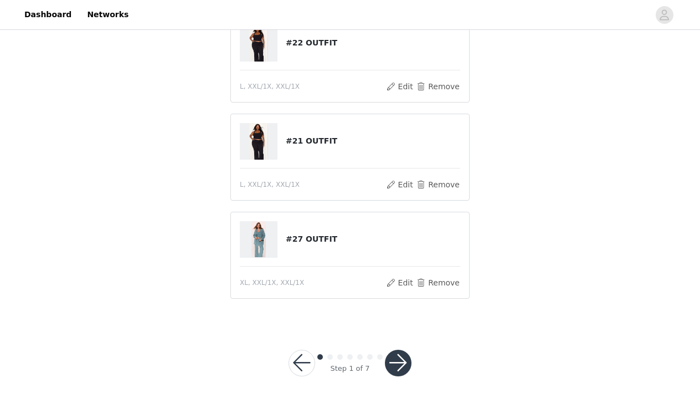
scroll to position [413, 0]
click at [399, 367] on button "button" at bounding box center [398, 363] width 27 height 27
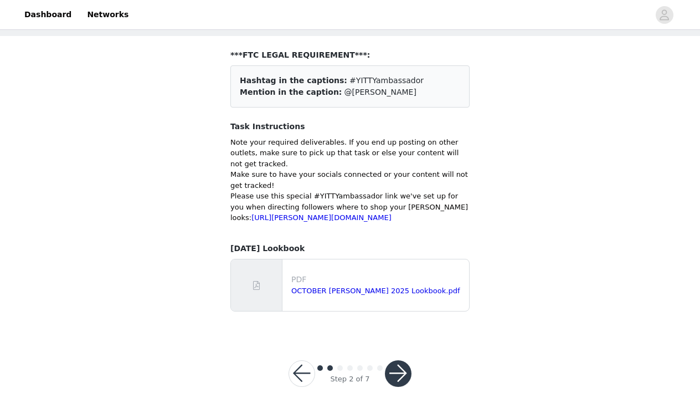
scroll to position [57, 0]
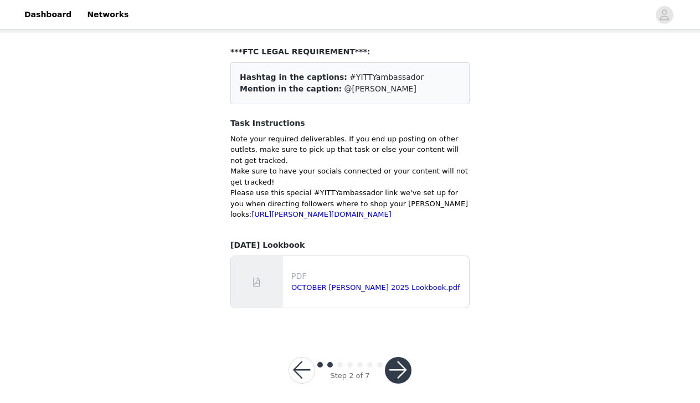
click at [299, 231] on p at bounding box center [349, 225] width 239 height 11
click at [394, 374] on button "button" at bounding box center [398, 370] width 27 height 27
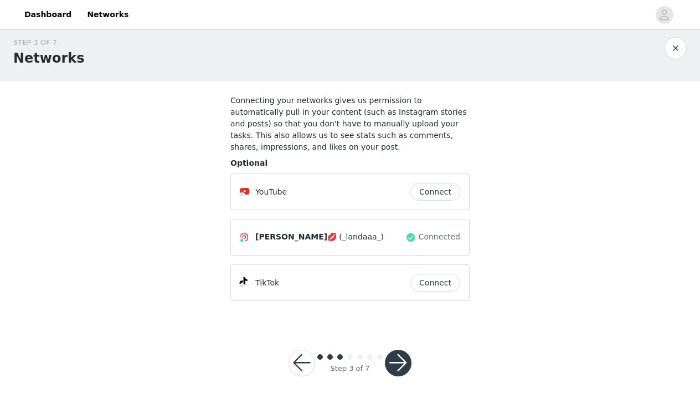
scroll to position [8, 0]
click at [439, 193] on button "Connect" at bounding box center [435, 192] width 50 height 18
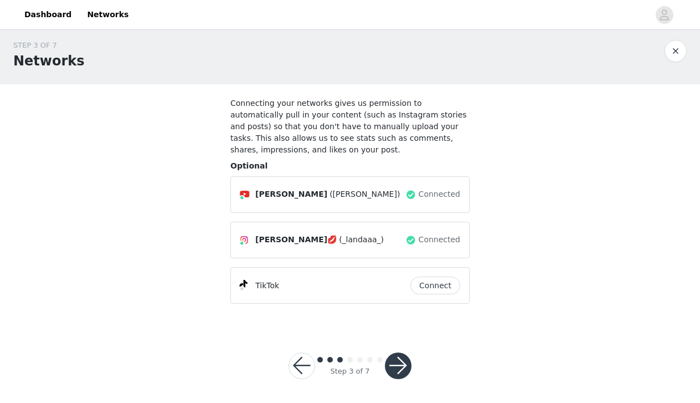
scroll to position [7, 0]
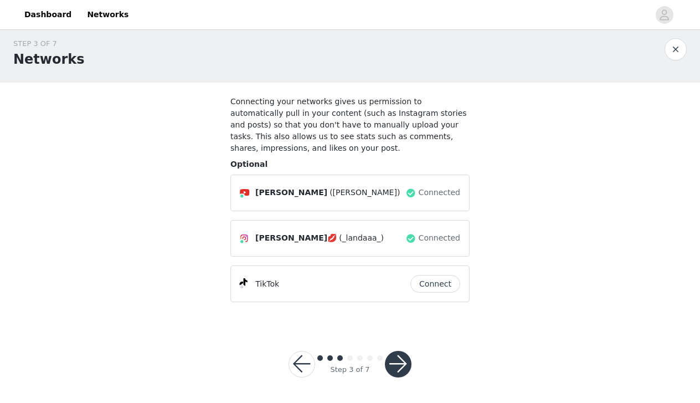
click at [434, 283] on button "Connect" at bounding box center [435, 284] width 50 height 18
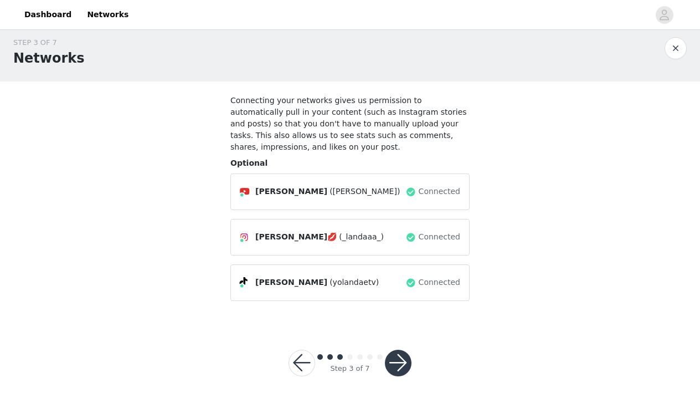
scroll to position [8, 0]
click at [396, 365] on button "button" at bounding box center [398, 363] width 27 height 27
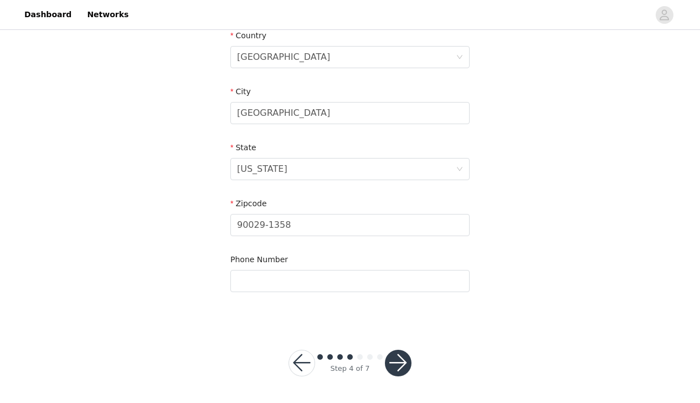
scroll to position [364, 0]
click at [398, 367] on button "button" at bounding box center [398, 363] width 27 height 27
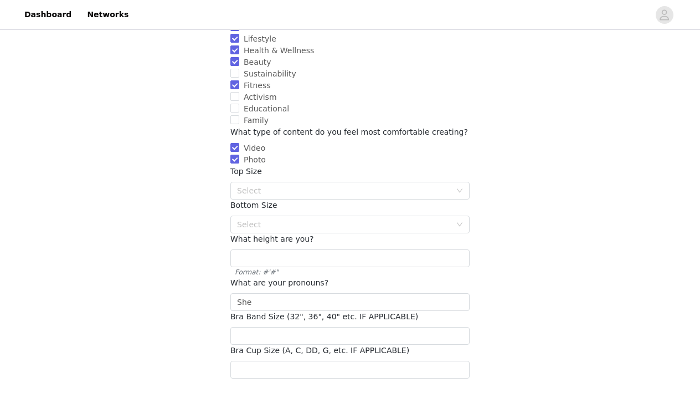
scroll to position [136, 0]
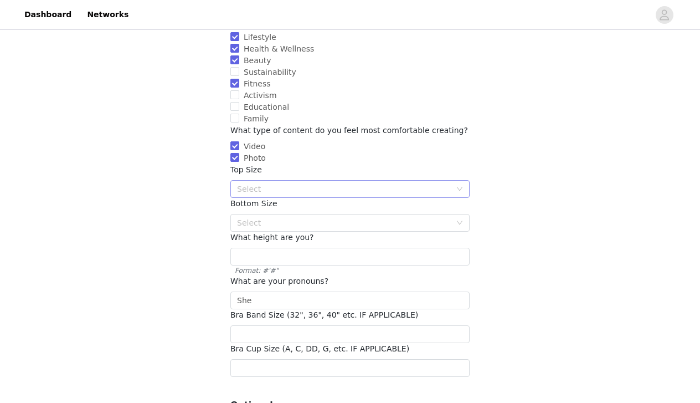
click at [401, 183] on div "Select" at bounding box center [346, 189] width 219 height 17
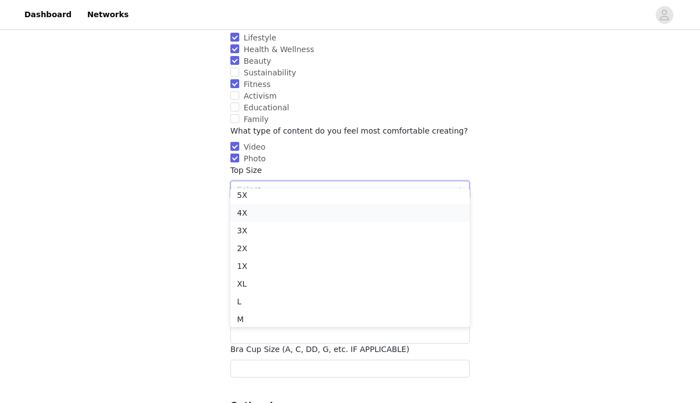
scroll to position [41, 0]
click at [338, 283] on li "L" at bounding box center [349, 283] width 239 height 18
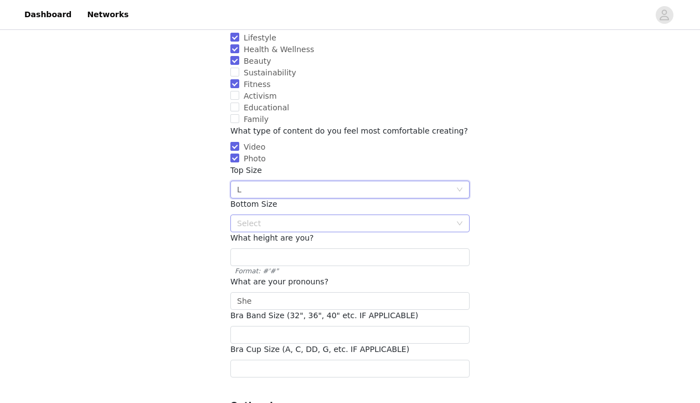
click at [342, 218] on div "Select" at bounding box center [344, 223] width 214 height 11
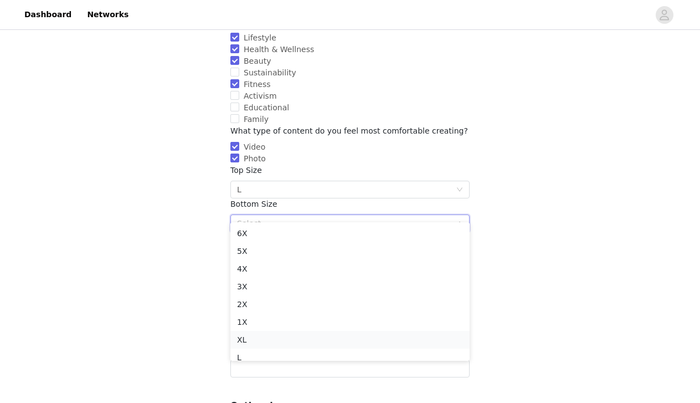
click at [268, 340] on li "XL" at bounding box center [349, 340] width 239 height 18
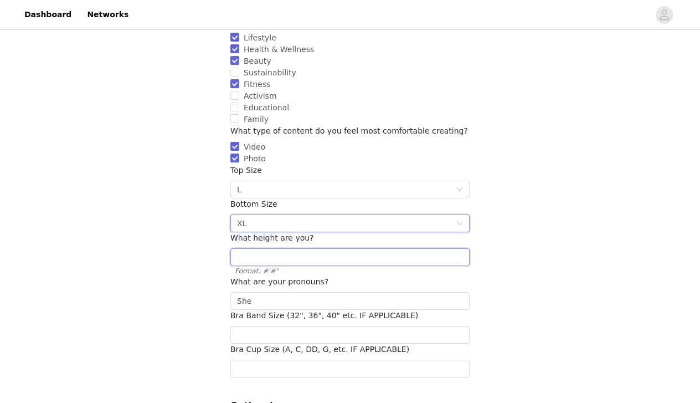
click at [326, 248] on input "text" at bounding box center [349, 257] width 239 height 18
type input "6"
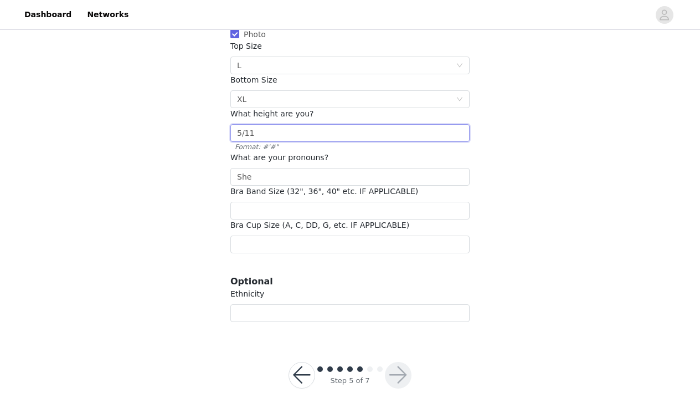
scroll to position [259, 0]
type input "5/11"
click at [366, 308] on input "text" at bounding box center [349, 314] width 239 height 18
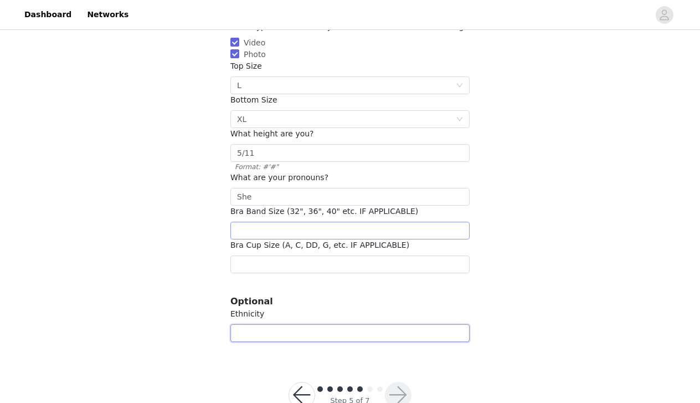
scroll to position [240, 0]
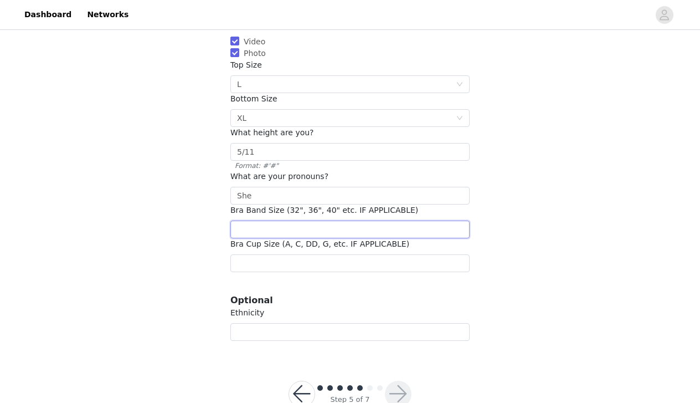
click at [344, 220] on input "number" at bounding box center [349, 229] width 239 height 18
type input "36"
click at [341, 254] on input "text" at bounding box center [349, 263] width 239 height 18
type input "c"
type input "C"
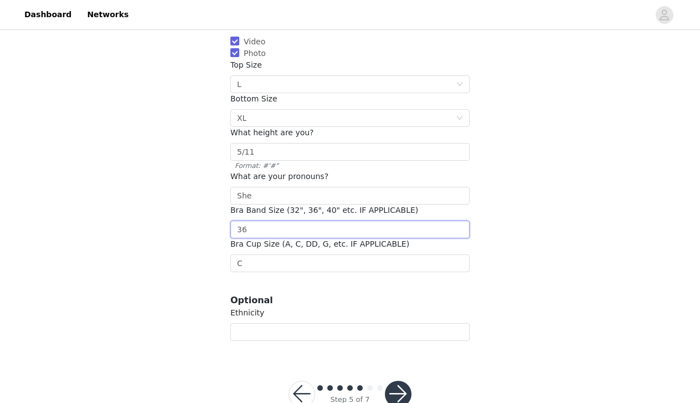
click at [322, 222] on input "36" at bounding box center [349, 229] width 239 height 18
type input "38"
click at [558, 259] on div "STEP 5 OF 7 Additional Information Please enter any other additional required o…" at bounding box center [350, 73] width 700 height 562
click at [396, 381] on button "button" at bounding box center [398, 394] width 27 height 27
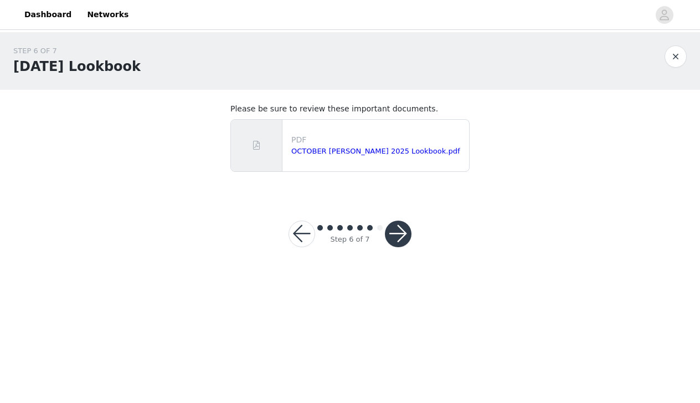
click at [300, 223] on button "button" at bounding box center [302, 233] width 27 height 27
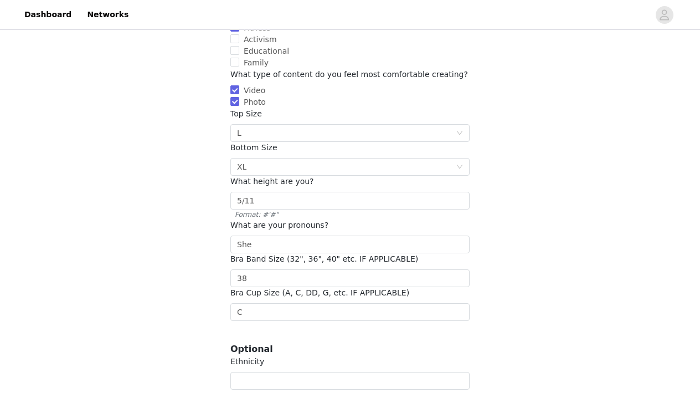
scroll to position [224, 0]
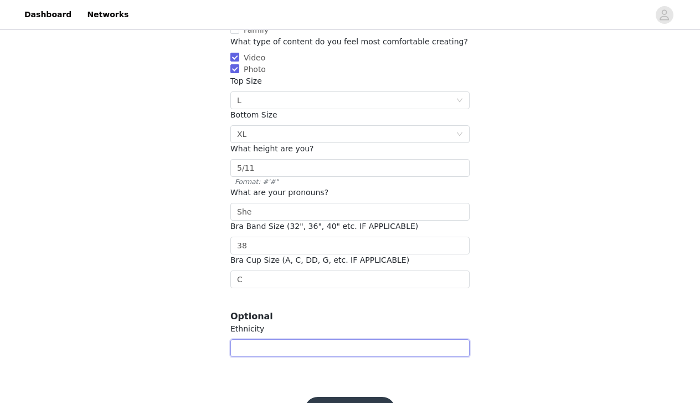
click at [253, 339] on input "text" at bounding box center [349, 348] width 239 height 18
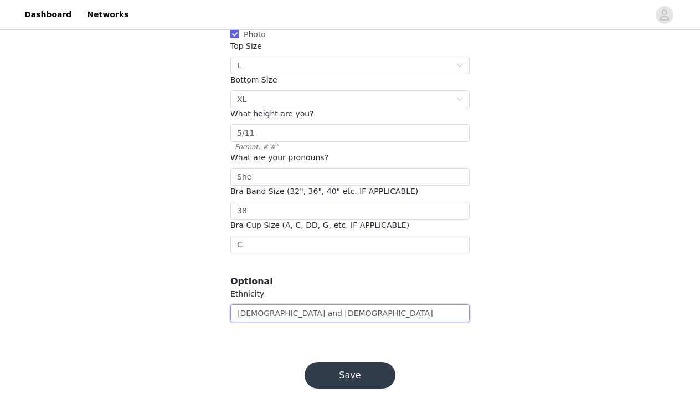
type input "[DEMOGRAPHIC_DATA] and [DEMOGRAPHIC_DATA]"
click at [324, 362] on button "Save" at bounding box center [350, 375] width 91 height 27
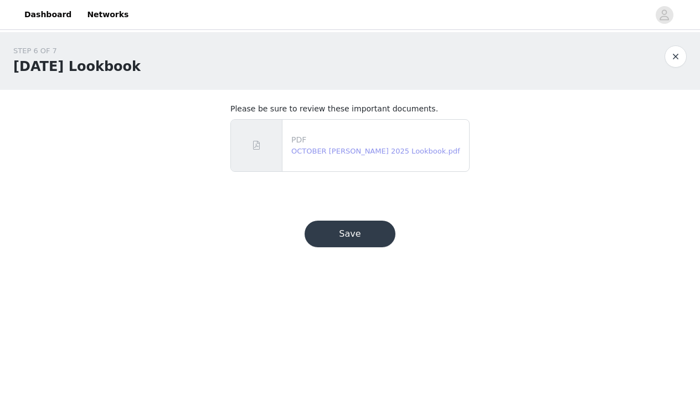
click at [362, 151] on link "OCTOBER [PERSON_NAME] 2025 Lookbook.pdf" at bounding box center [375, 151] width 168 height 8
click at [332, 221] on button "Save" at bounding box center [350, 233] width 91 height 27
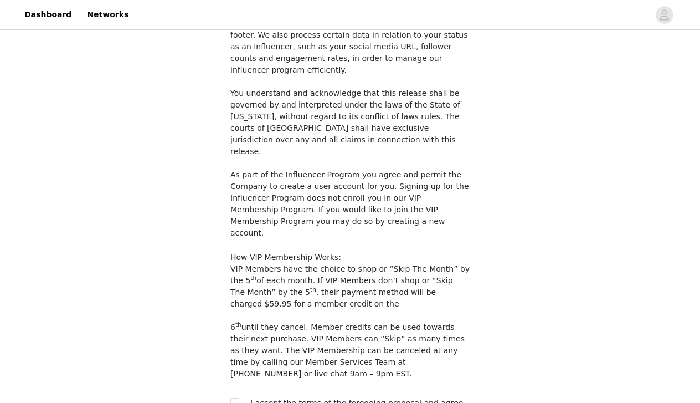
scroll to position [982, 0]
click at [237, 398] on input "checkbox" at bounding box center [234, 402] width 8 height 8
checkbox input "true"
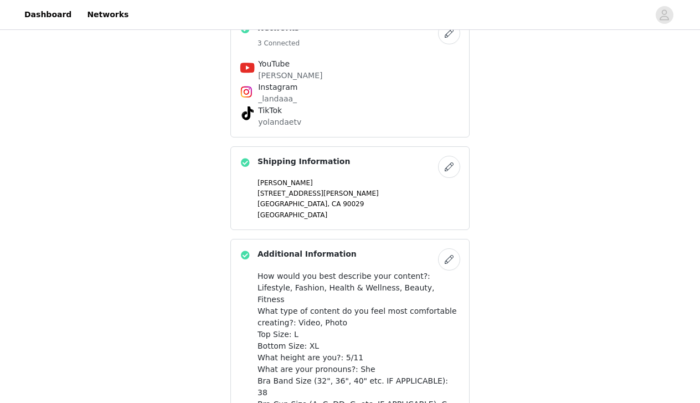
scroll to position [681, 0]
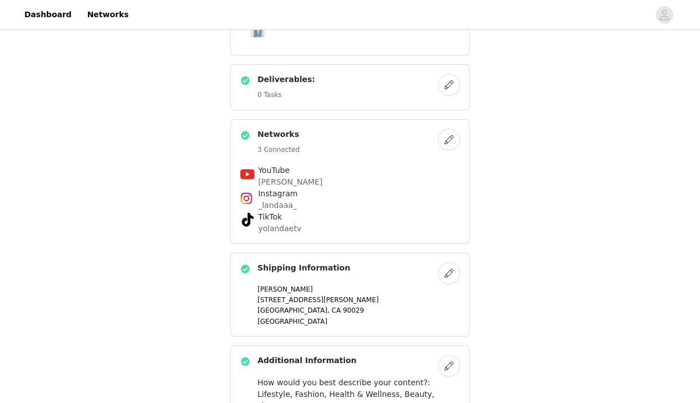
click at [451, 85] on button "button" at bounding box center [449, 85] width 22 height 22
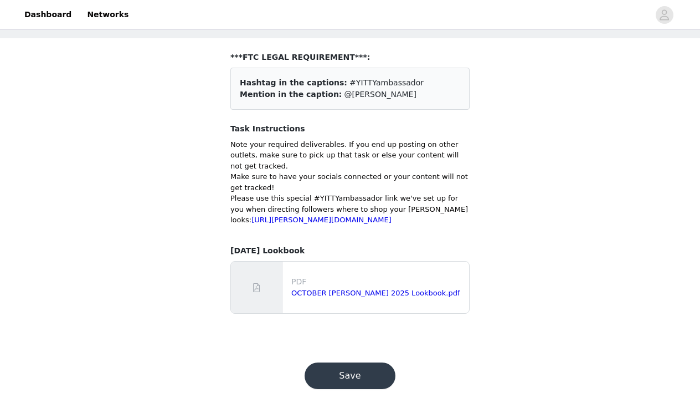
scroll to position [47, 0]
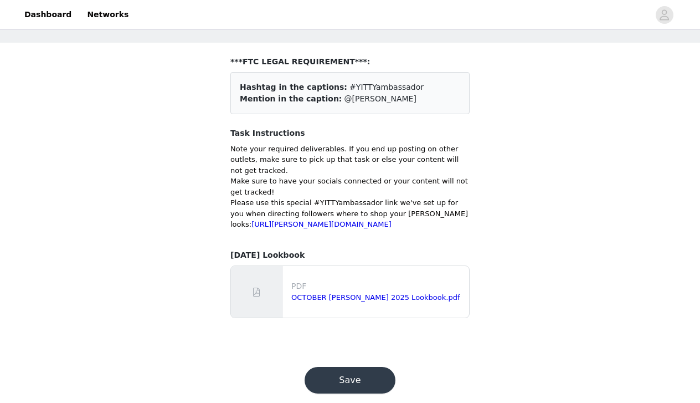
click at [361, 393] on button "Save" at bounding box center [350, 380] width 91 height 27
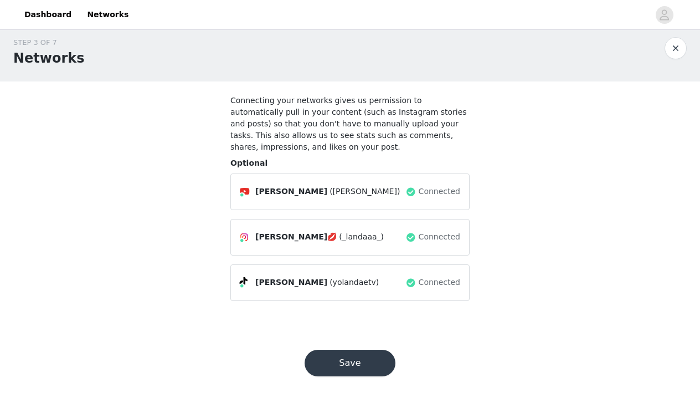
scroll to position [8, 0]
click at [353, 358] on button "Save" at bounding box center [350, 363] width 91 height 27
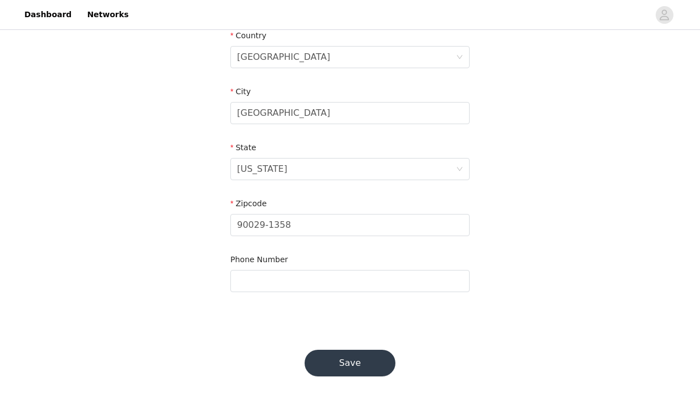
scroll to position [364, 0]
click at [348, 363] on button "Save" at bounding box center [350, 363] width 91 height 27
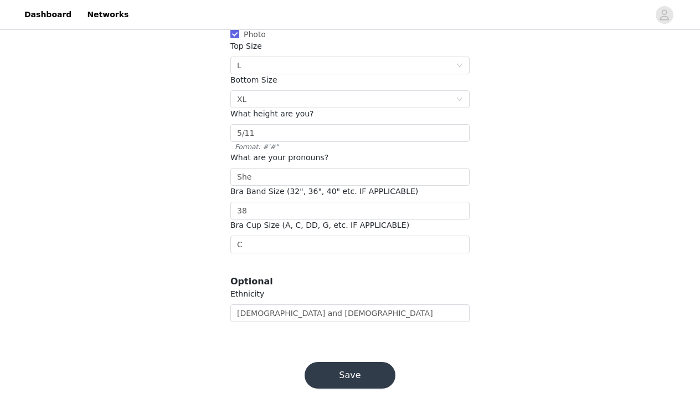
scroll to position [259, 0]
click at [348, 362] on button "Save" at bounding box center [350, 375] width 91 height 27
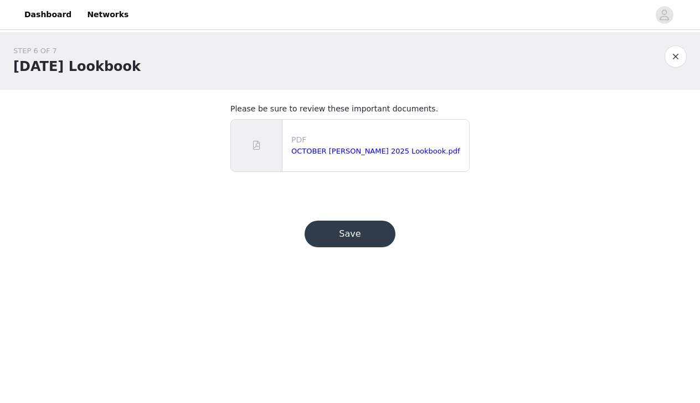
click at [361, 236] on button "Save" at bounding box center [350, 233] width 91 height 27
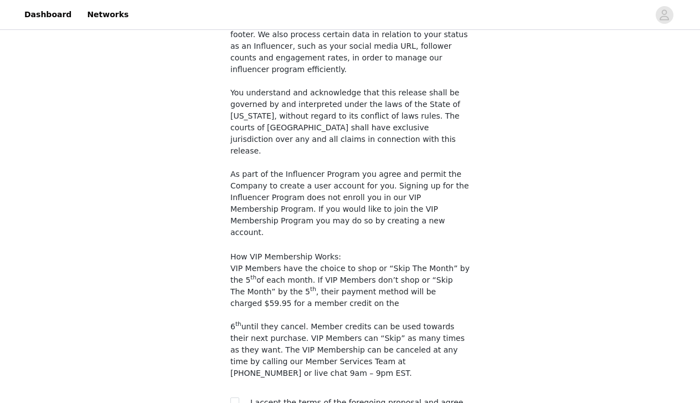
scroll to position [982, 0]
click at [242, 398] on div at bounding box center [238, 404] width 16 height 12
click at [239, 398] on span at bounding box center [234, 402] width 9 height 9
click at [238, 398] on input "checkbox" at bounding box center [234, 402] width 8 height 8
checkbox input "true"
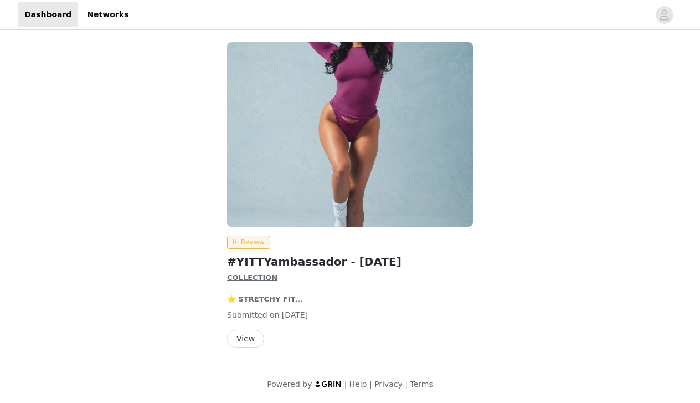
scroll to position [3, 0]
